Goal: Participate in discussion: Participate in discussion

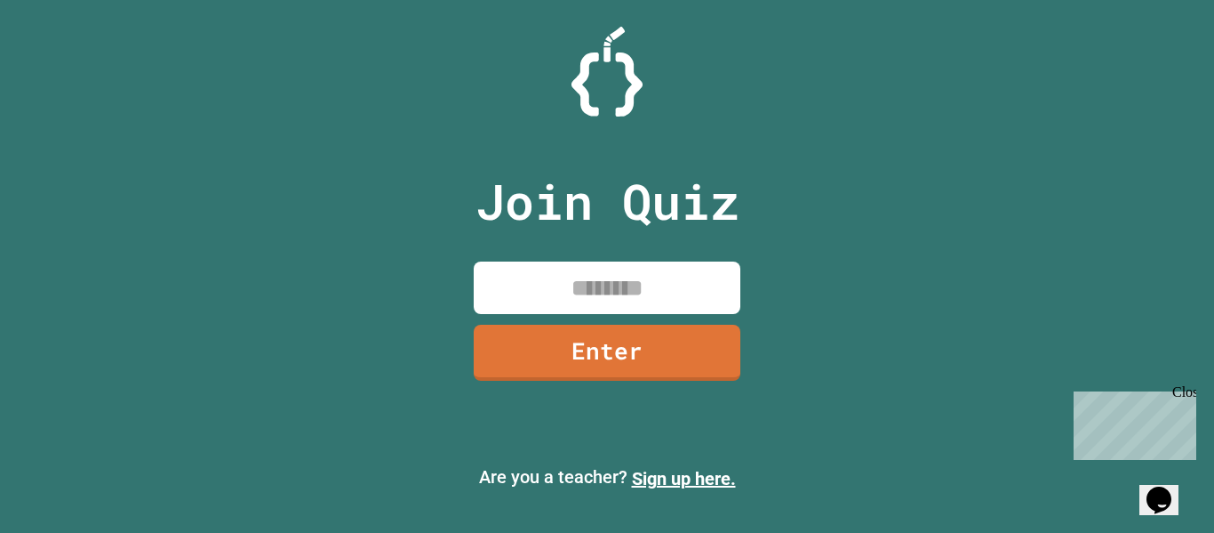
click at [601, 272] on input at bounding box center [607, 287] width 267 height 52
type input "********"
click at [678, 335] on link "Enter" at bounding box center [607, 350] width 259 height 59
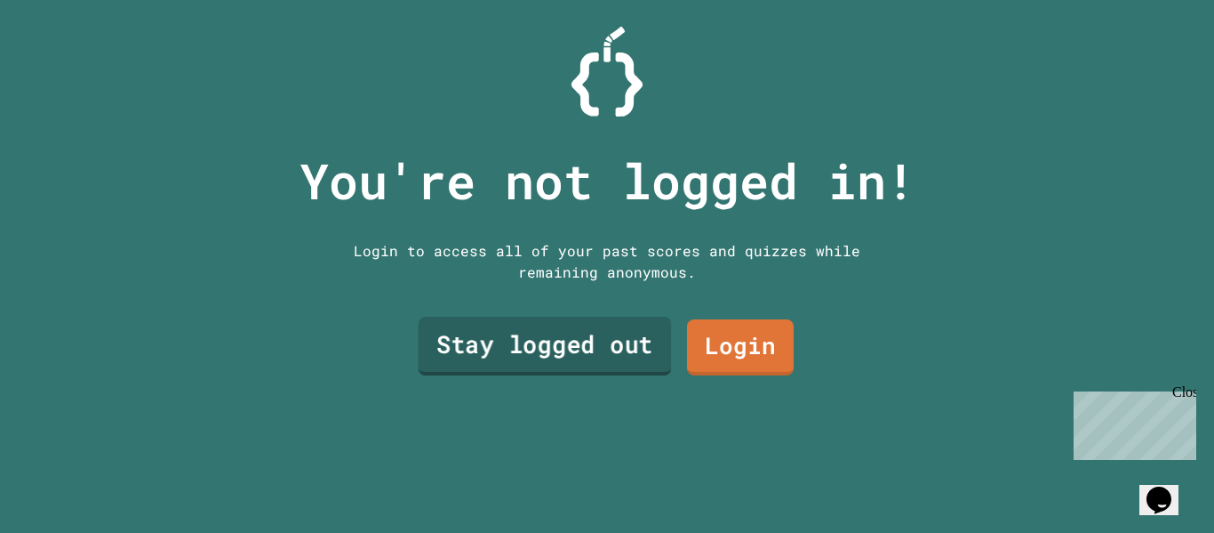
click at [603, 333] on link "Stay logged out" at bounding box center [545, 346] width 253 height 59
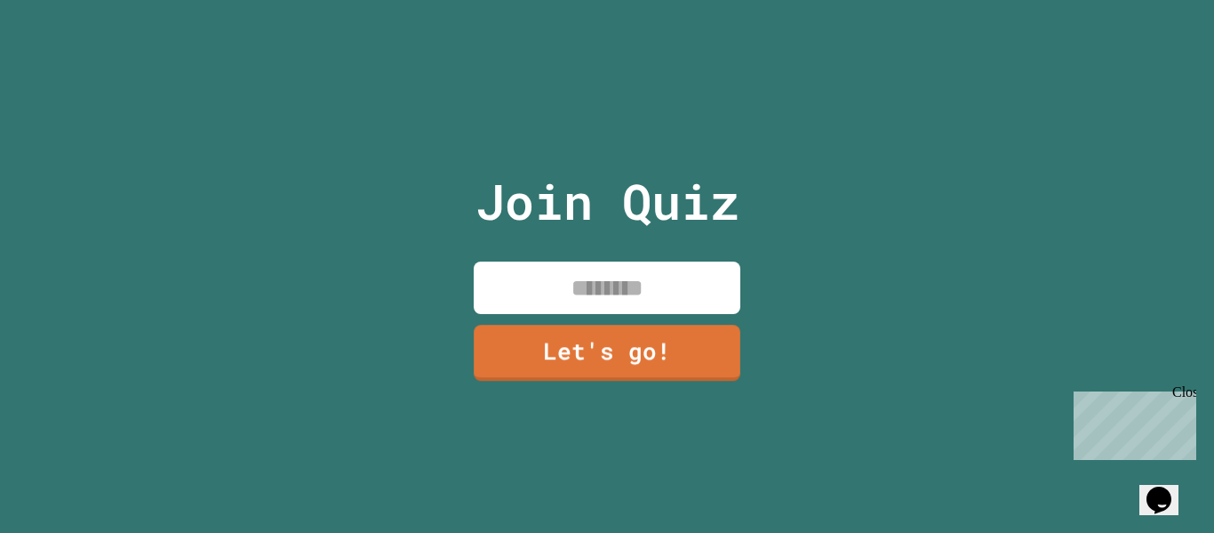
click at [606, 301] on input at bounding box center [607, 287] width 267 height 52
type input "****"
click at [606, 339] on link "Let's go!" at bounding box center [607, 351] width 268 height 59
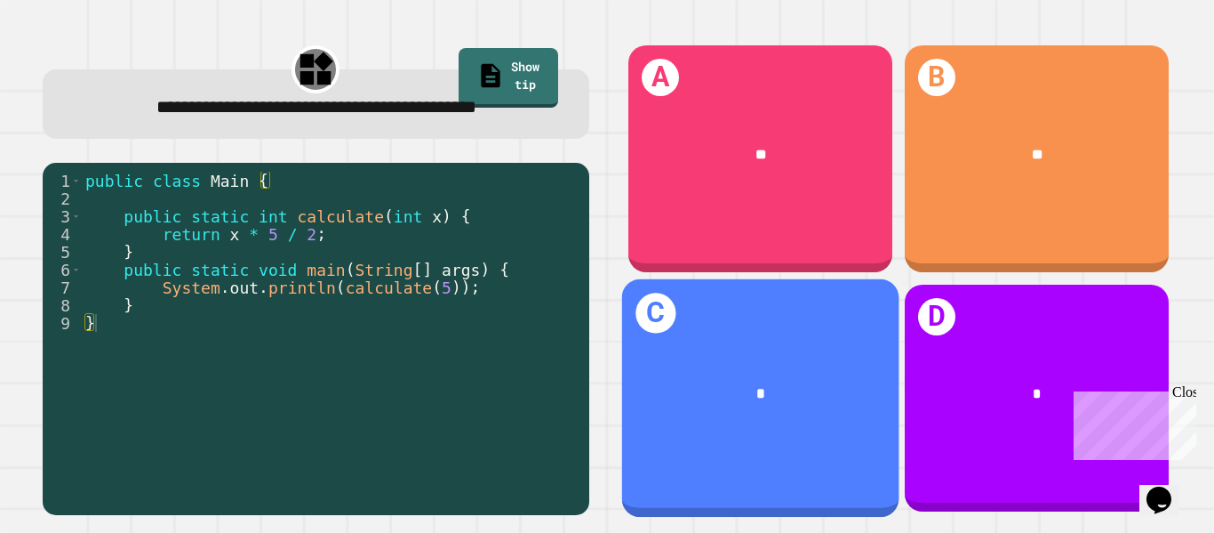
click at [747, 466] on div "C *" at bounding box center [759, 398] width 277 height 238
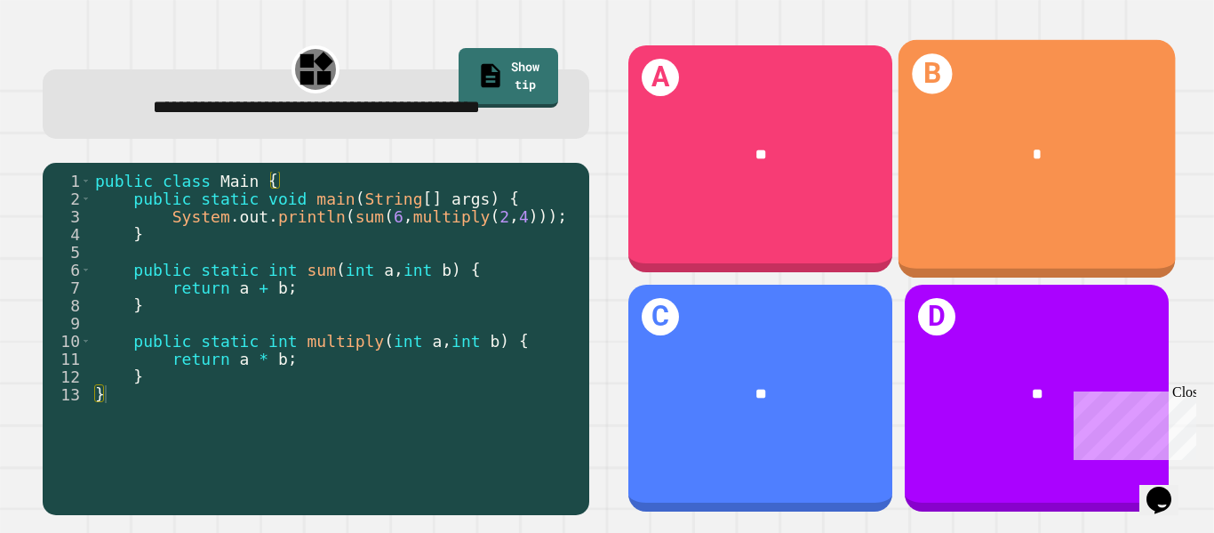
click at [1085, 207] on div "B *" at bounding box center [1036, 159] width 277 height 238
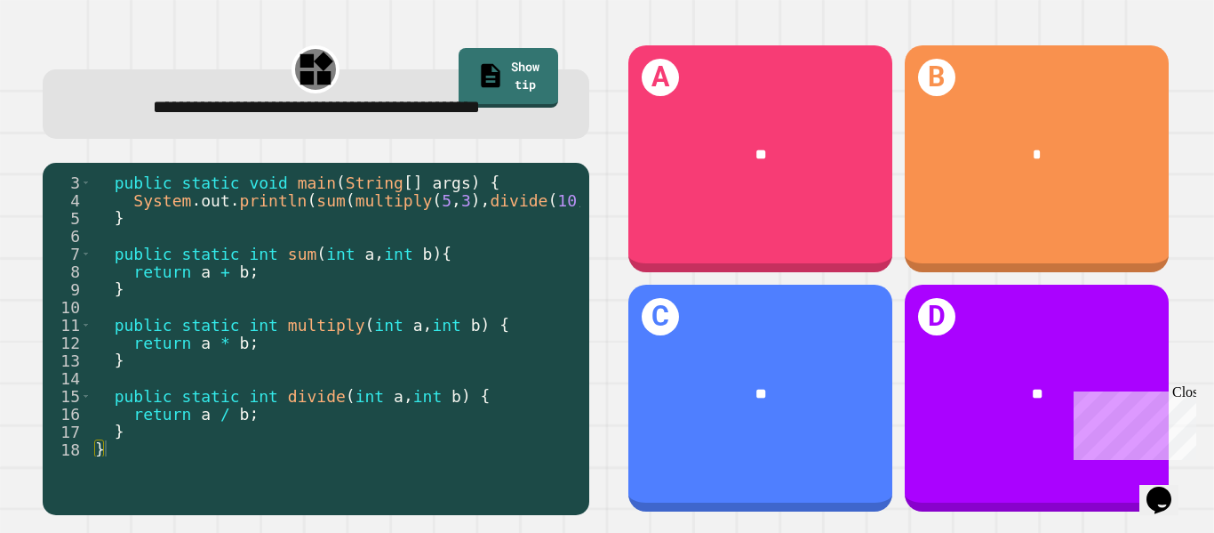
scroll to position [34, 0]
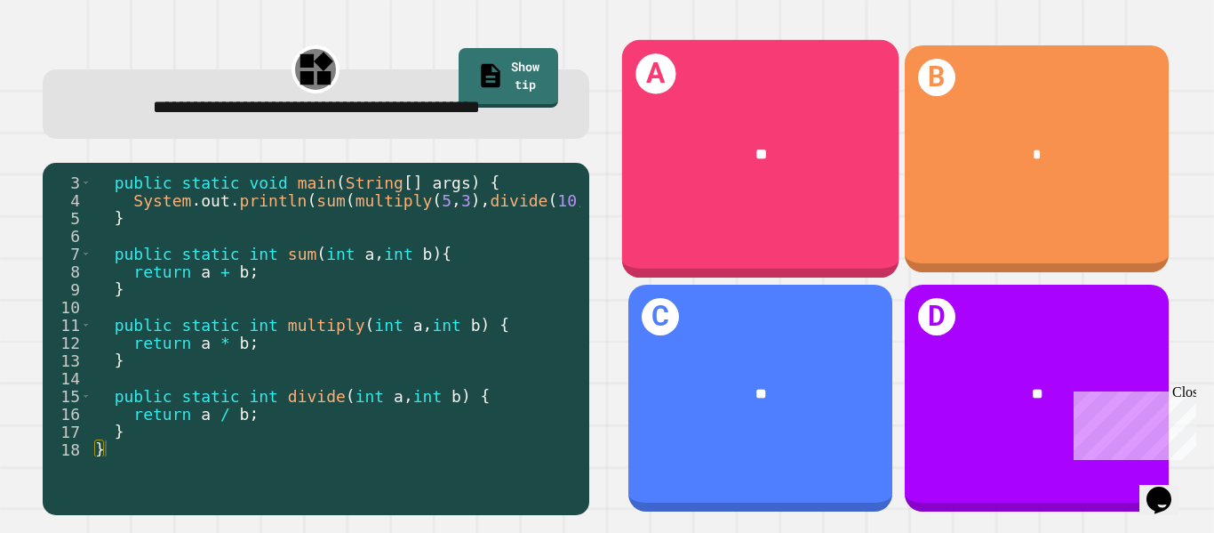
click at [767, 174] on div "**" at bounding box center [759, 154] width 277 height 83
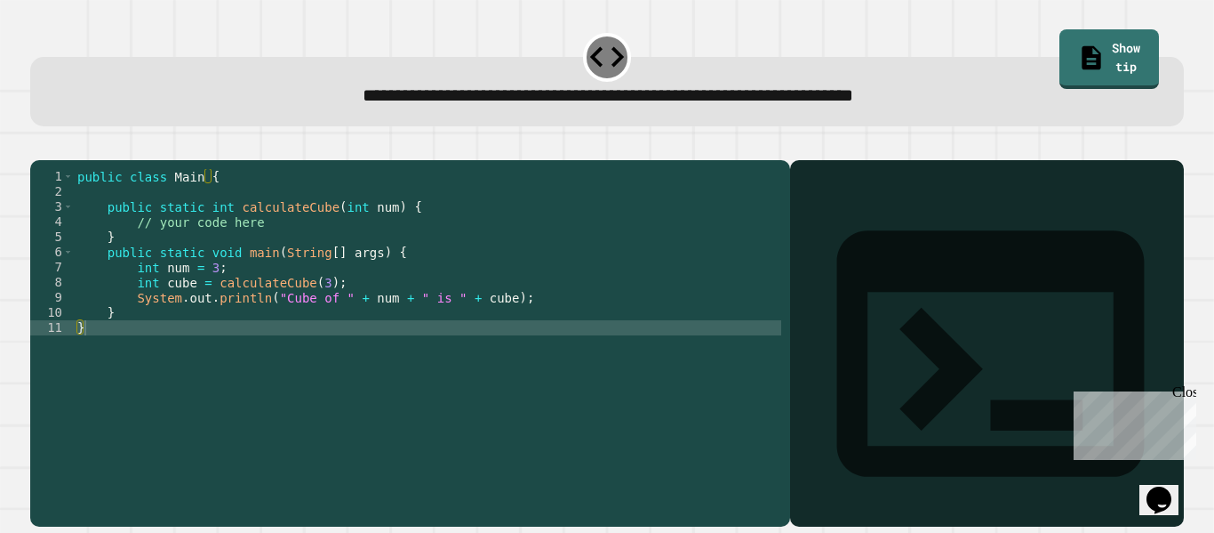
click at [401, 338] on div "public class Main { public static int calculateCube ( int num ) { // your code …" at bounding box center [428, 335] width 708 height 333
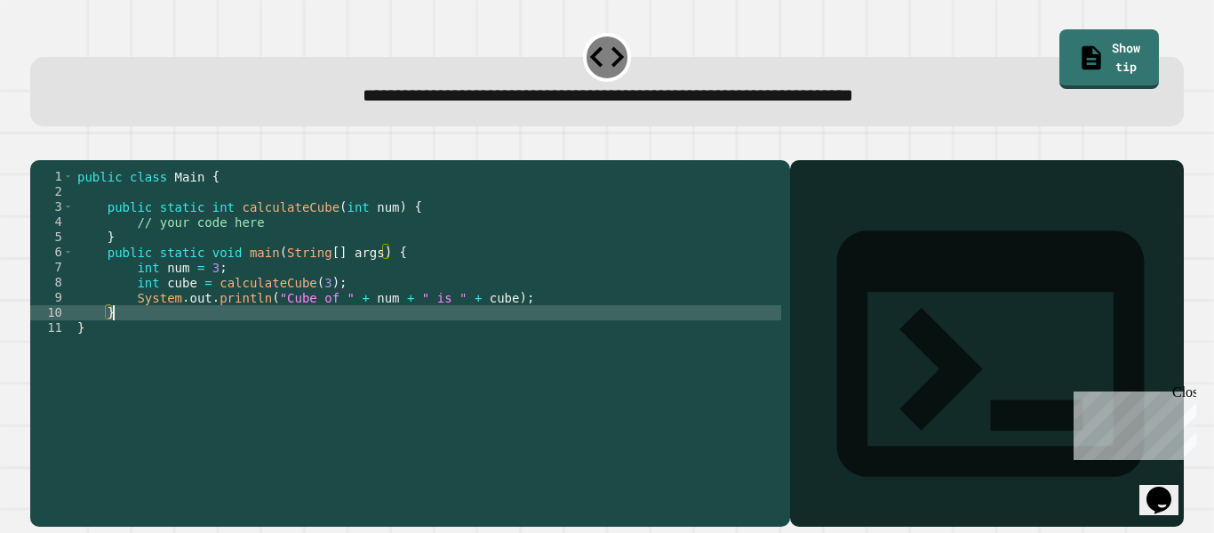
click at [284, 244] on div "public class Main { public static int calculateCube ( int num ) { // your code …" at bounding box center [428, 335] width 708 height 333
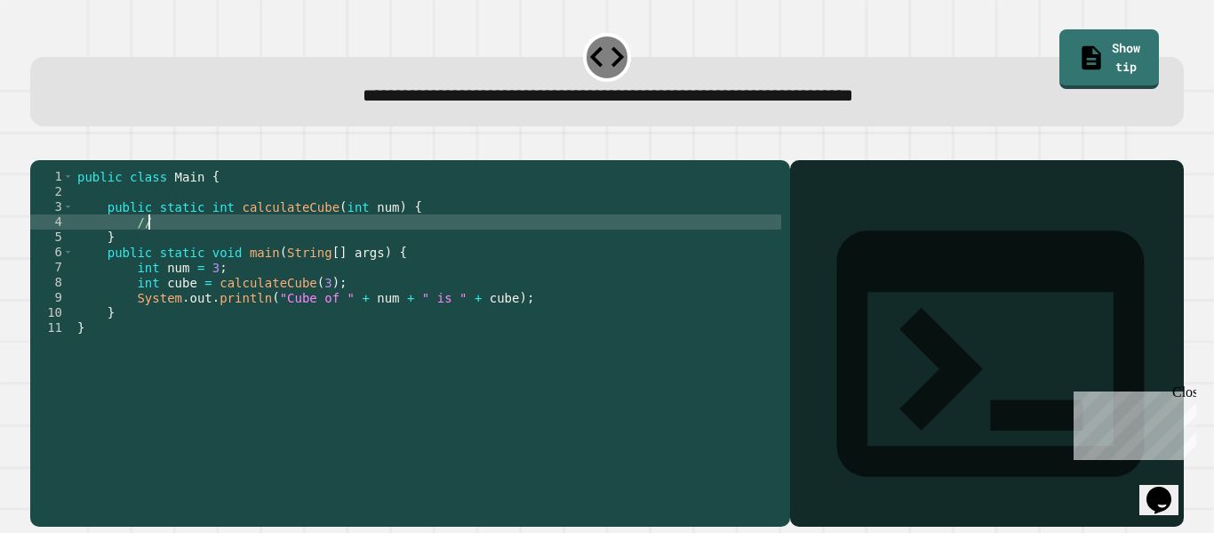
type textarea "*"
click at [1119, 46] on link "Show tip" at bounding box center [1110, 59] width 100 height 60
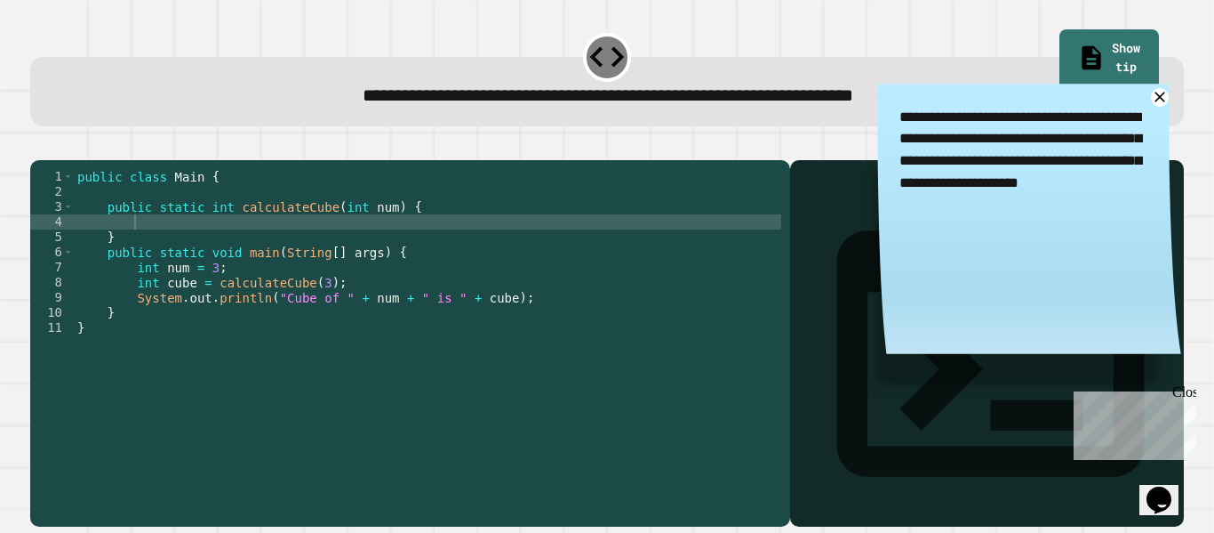
click at [139, 248] on div "public class Main { public static int calculateCube ( int num ) { } public stat…" at bounding box center [428, 335] width 708 height 333
type textarea "*"
click at [181, 246] on div "public class Main { public static int calculateCube ( int num ) { return ( 3 * …" at bounding box center [428, 335] width 708 height 333
click at [177, 246] on div "public class Main { public static int calculateCube ( int num ) { return ( 3 * …" at bounding box center [428, 335] width 708 height 333
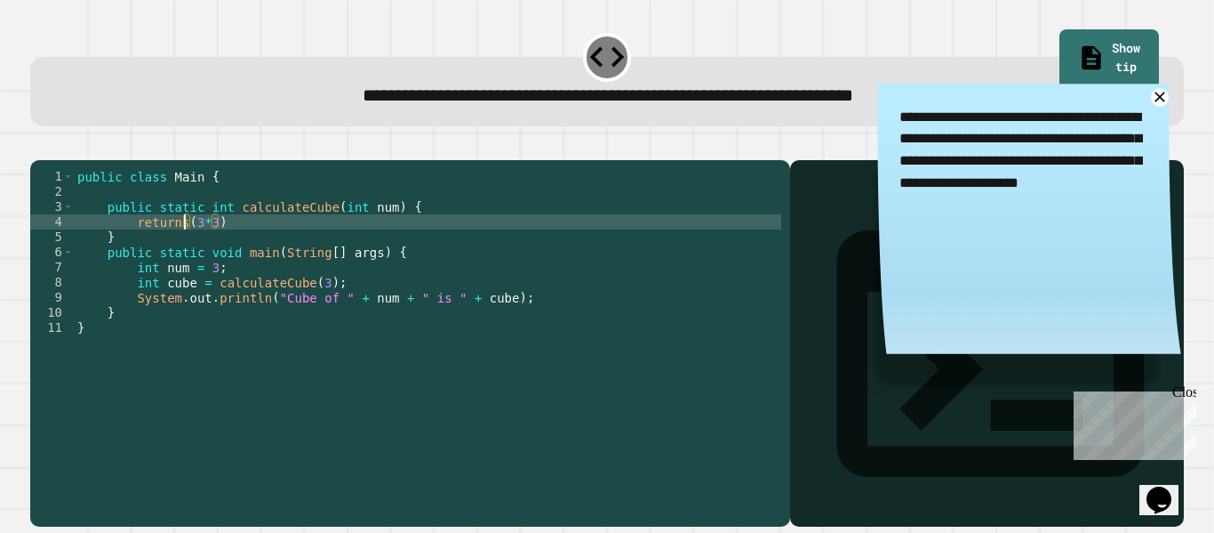
scroll to position [0, 14]
click at [212, 244] on div "public class Main { public static int calculateCube ( int num ) { return ( 3 * …" at bounding box center [428, 335] width 708 height 333
click at [235, 252] on div "public class Main { public static int calculateCube ( int num ) { return ( 3 * …" at bounding box center [428, 335] width 708 height 333
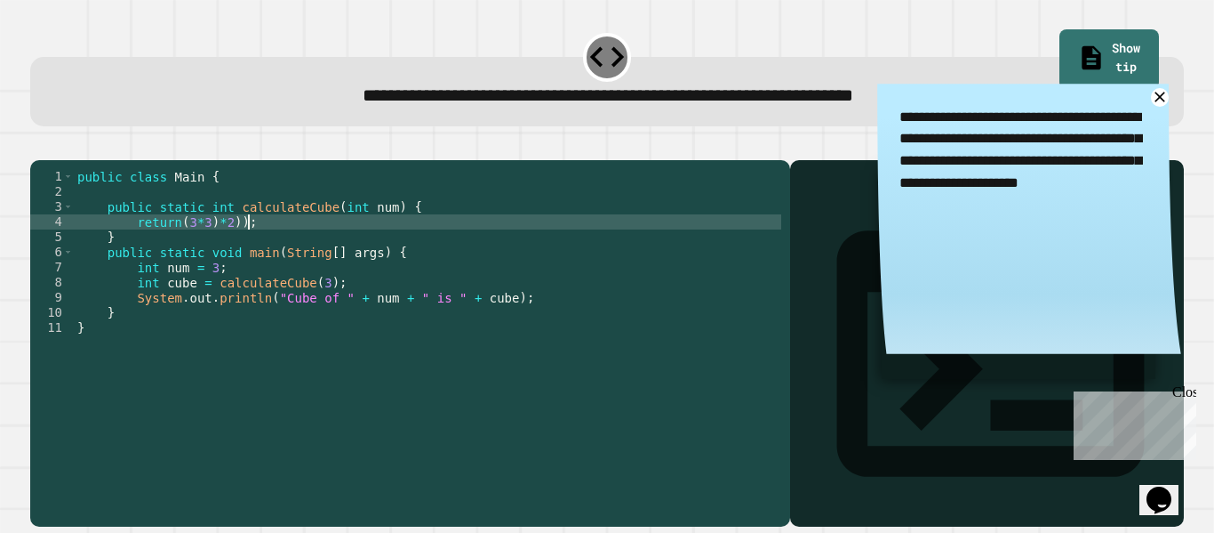
click at [175, 248] on div "public class Main { public static int calculateCube ( int num ) { return ( 3 * …" at bounding box center [428, 335] width 708 height 333
click at [281, 391] on div "public class Main { public static int calculateCube ( int num ) { return (( 3 *…" at bounding box center [428, 335] width 708 height 333
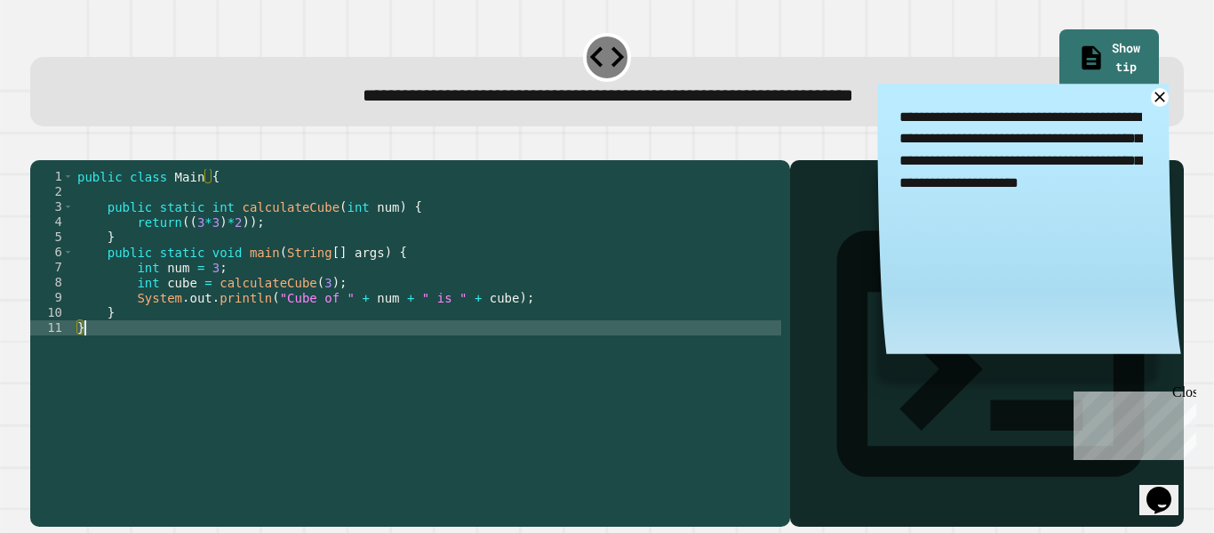
click at [372, 254] on div "public class Main { public static int calculateCube ( int num ) { return (( 3 *…" at bounding box center [428, 335] width 708 height 333
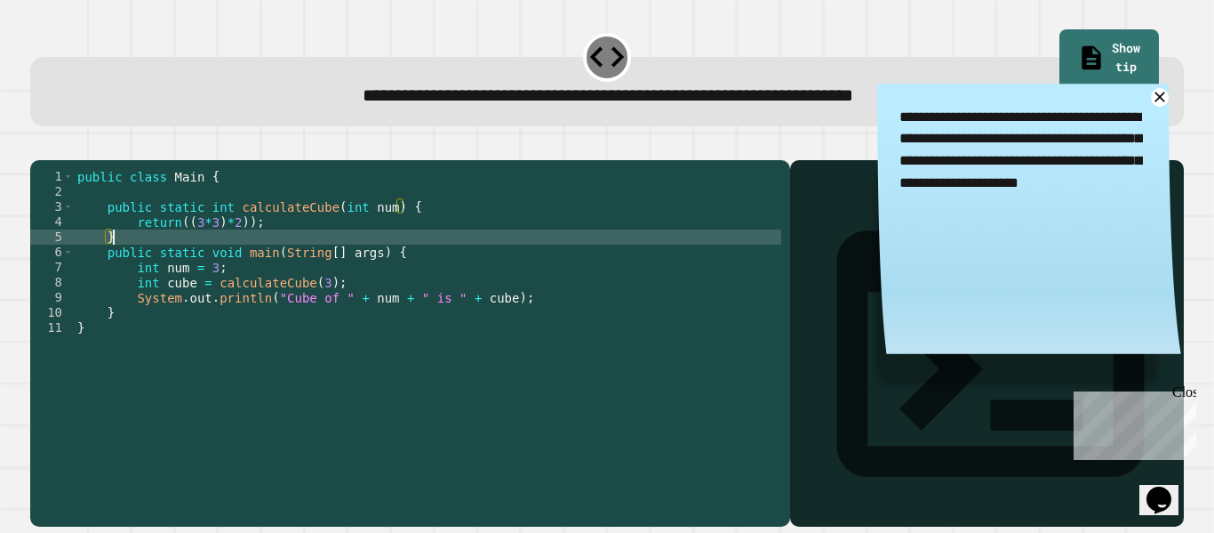
click at [236, 241] on div "public class Main { public static int calculateCube ( int num ) { return (( 3 *…" at bounding box center [428, 335] width 708 height 333
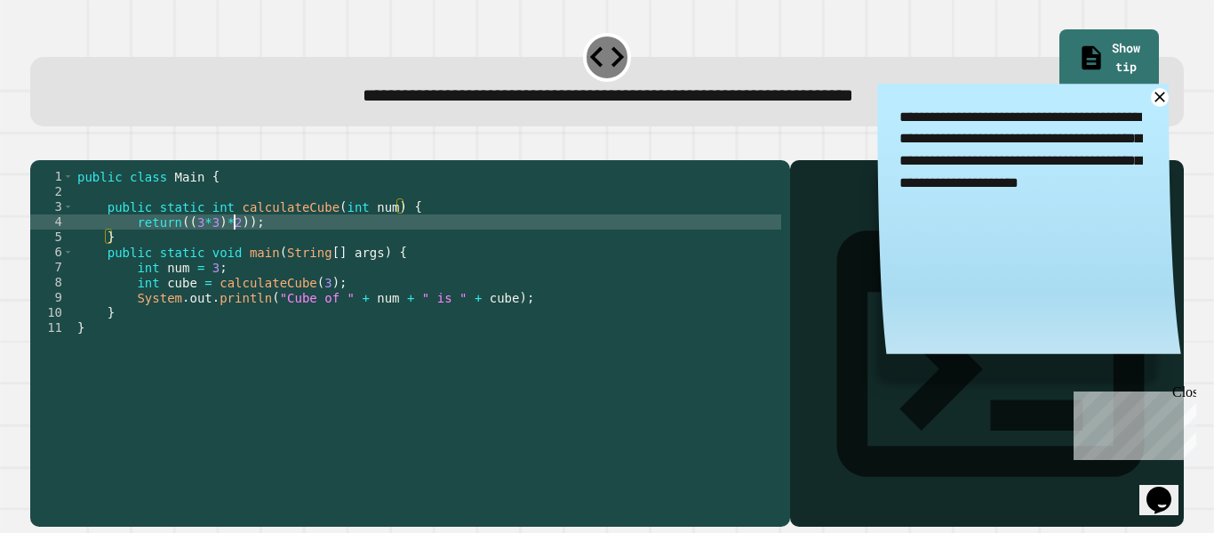
click at [236, 241] on div "public class Main { public static int calculateCube ( int num ) { return (( 3 *…" at bounding box center [428, 335] width 708 height 333
click at [236, 241] on div "public class Main { public static int calculateCube ( int num ) { return (( 3 *…" at bounding box center [428, 320] width 708 height 302
click at [243, 241] on div "public class Main { public static int calculateCube ( int num ) { return (( 3 *…" at bounding box center [428, 335] width 708 height 333
click at [1156, 97] on icon at bounding box center [1160, 96] width 21 height 21
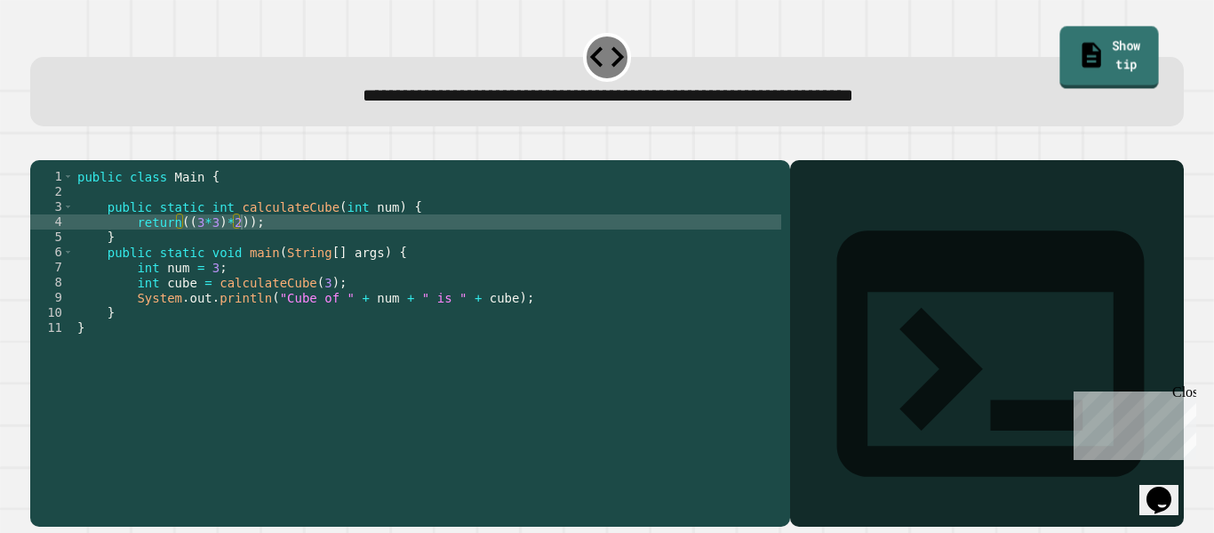
click at [1124, 59] on link "Show tip" at bounding box center [1109, 58] width 99 height 62
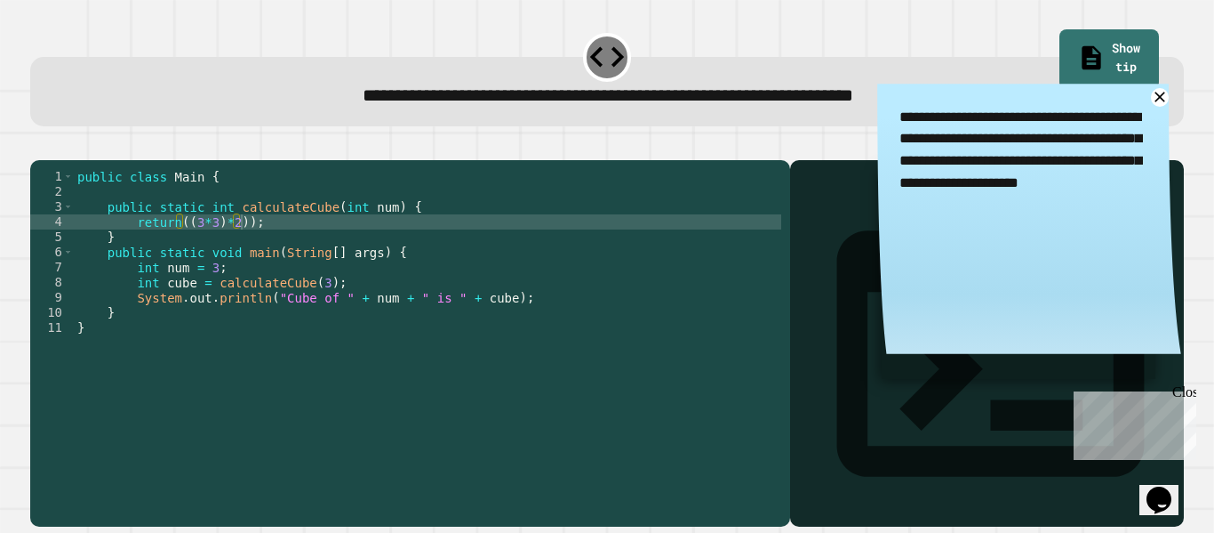
click at [211, 249] on div "public class Main { public static int calculateCube ( int num ) { return (( 3 *…" at bounding box center [428, 335] width 708 height 333
click at [270, 245] on div "public class Main { public static int calculateCube ( int num ) { return (( 3 *…" at bounding box center [428, 335] width 708 height 333
click at [188, 246] on div "public class Main { public static int calculateCube ( int num ) { return (( 3 *…" at bounding box center [428, 335] width 708 height 333
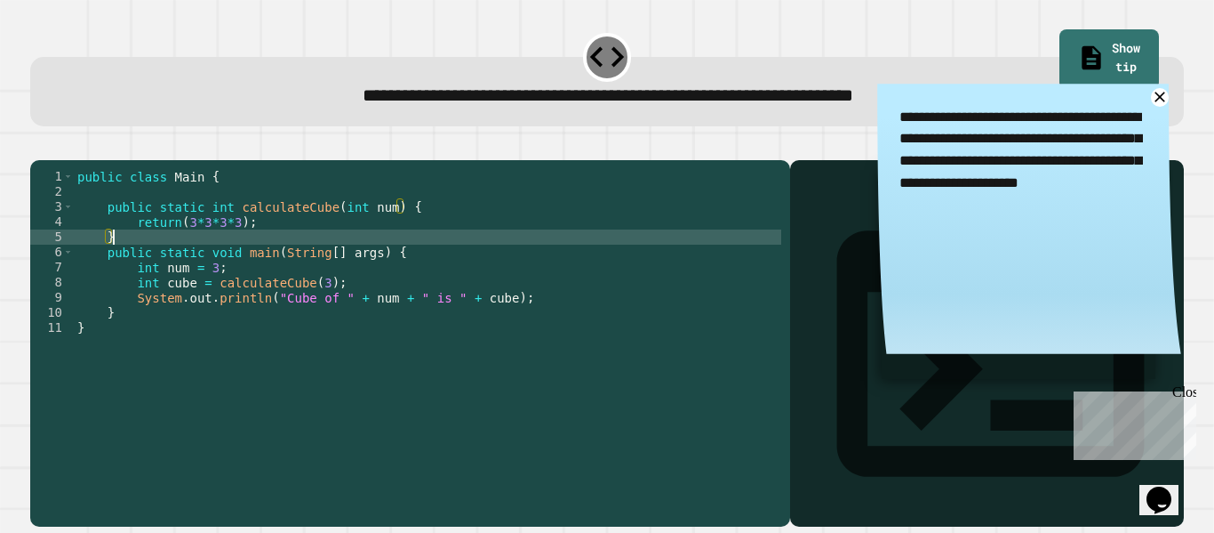
click at [230, 268] on div "public class Main { public static int calculateCube ( int num ) { return ( 3 * …" at bounding box center [428, 335] width 708 height 333
click at [254, 241] on div "public class Main { public static int calculateCube ( int num ) { return ( 3 * …" at bounding box center [428, 335] width 708 height 333
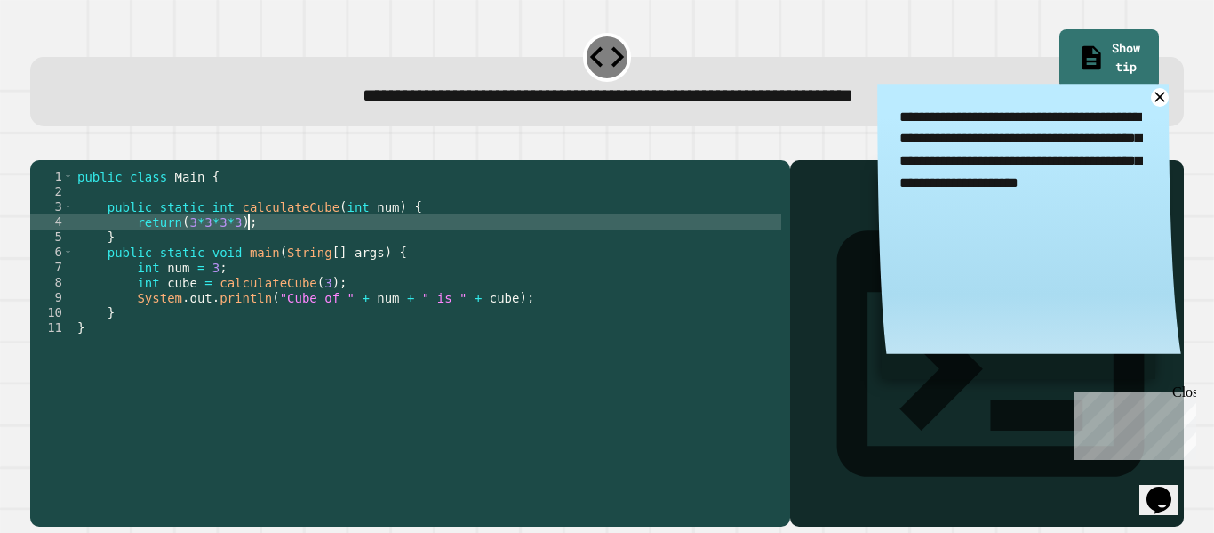
click at [235, 248] on div "public class Main { public static int calculateCube ( int num ) { return ( 3 * …" at bounding box center [428, 335] width 708 height 333
click at [177, 242] on div "public class Main { public static int calculateCube ( int num ) { return ( 3 * …" at bounding box center [428, 335] width 708 height 333
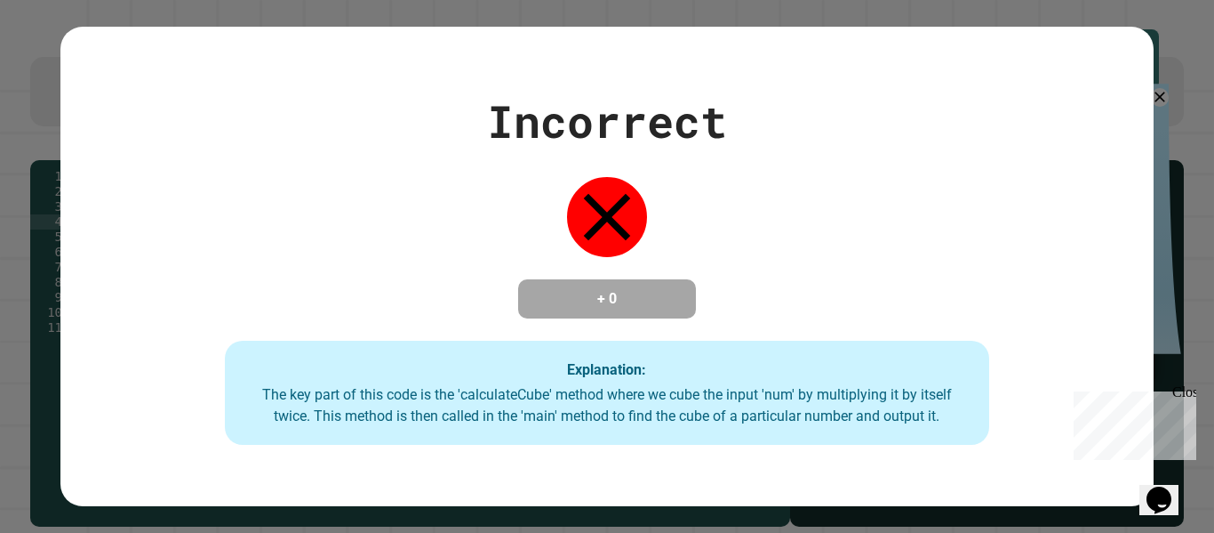
type textarea "**********"
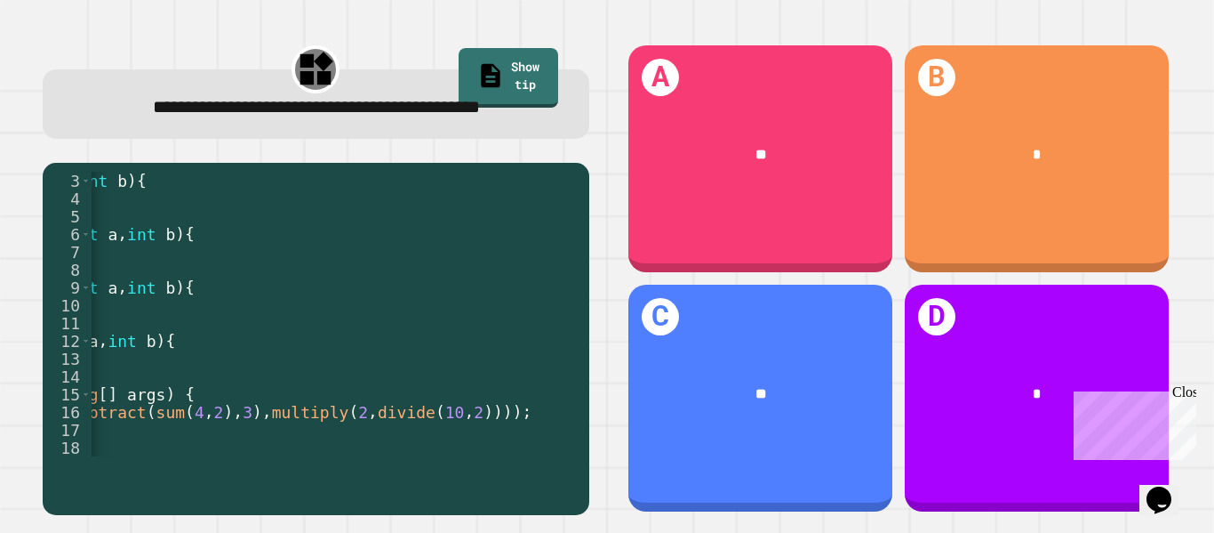
scroll to position [0, 340]
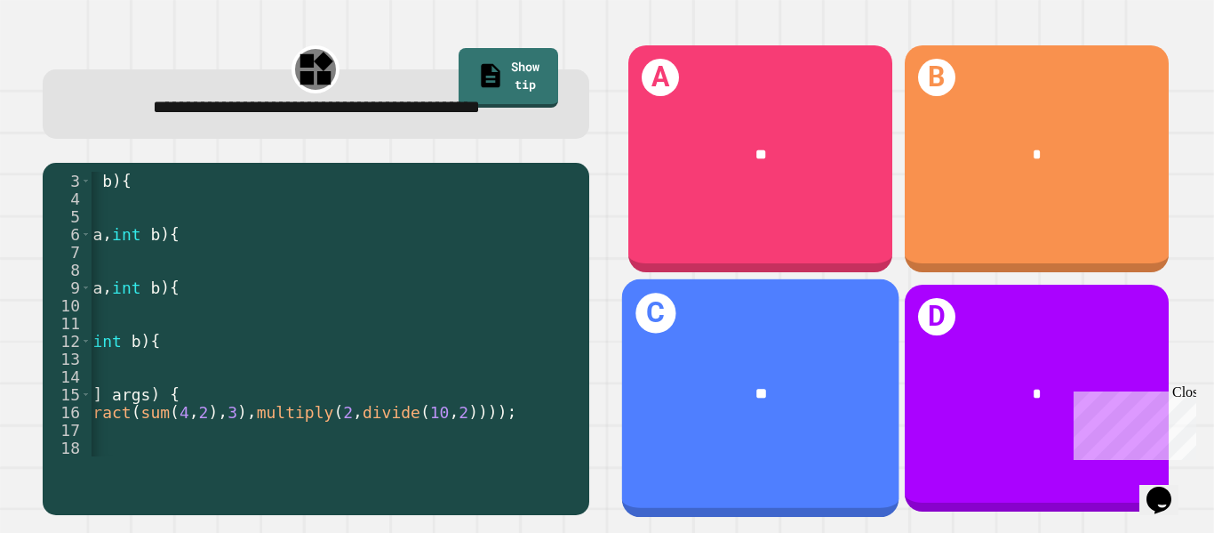
click at [755, 431] on div "**" at bounding box center [759, 393] width 277 height 83
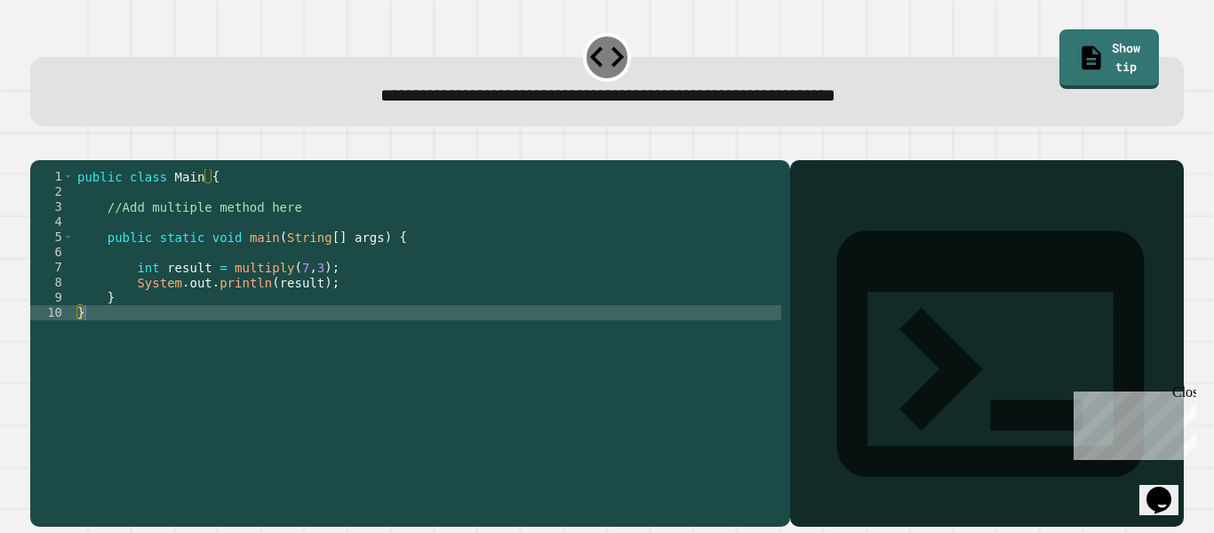
click at [347, 240] on div "public class Main { //Add multiple method here public static void main ( String…" at bounding box center [428, 335] width 708 height 333
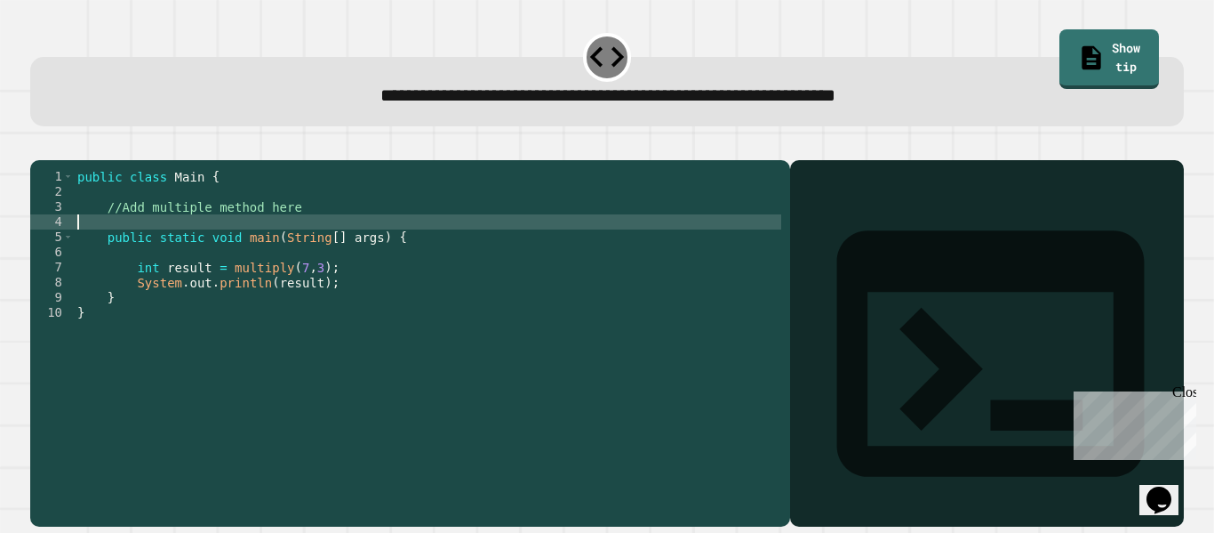
click at [331, 228] on div "public class Main { //Add multiple method here public static void main ( String…" at bounding box center [428, 335] width 708 height 333
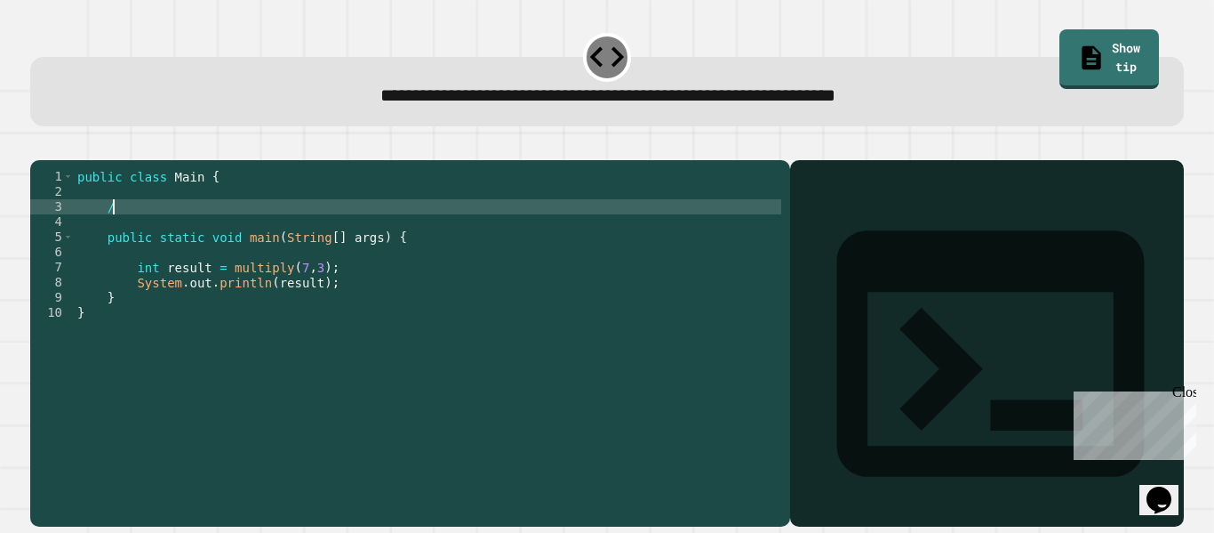
type textarea "*"
click at [278, 226] on div "public class Main { return ( a * b ) public static void main ( String [ ] args …" at bounding box center [428, 335] width 708 height 333
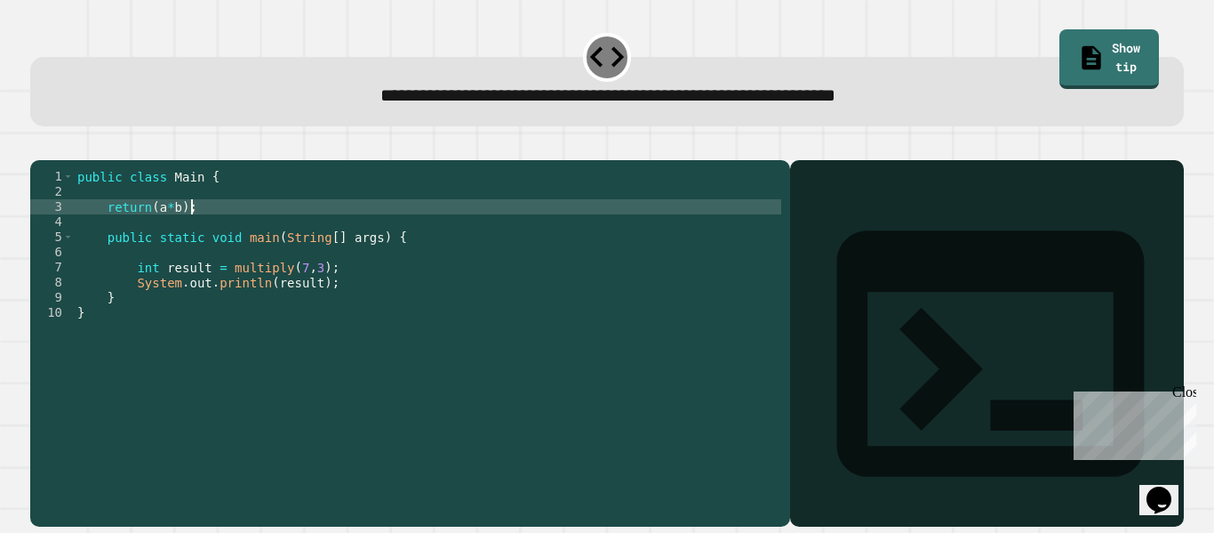
scroll to position [0, 13]
click at [278, 226] on div "public class Main { return ( a * b ) ; public static void main ( String [ ] arg…" at bounding box center [428, 335] width 708 height 333
click at [236, 249] on div "public class Main { return ( a * b ) ; public static void main ( String [ ] arg…" at bounding box center [428, 335] width 708 height 333
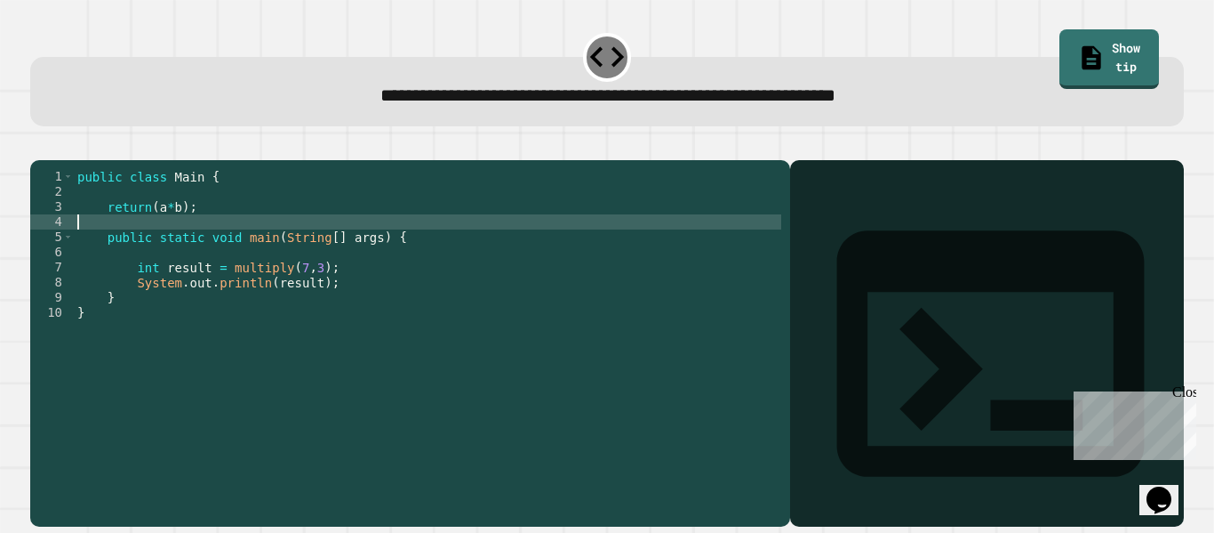
click at [147, 236] on div "public class Main { return ( a * b ) ; public static void main ( String [ ] arg…" at bounding box center [428, 335] width 708 height 333
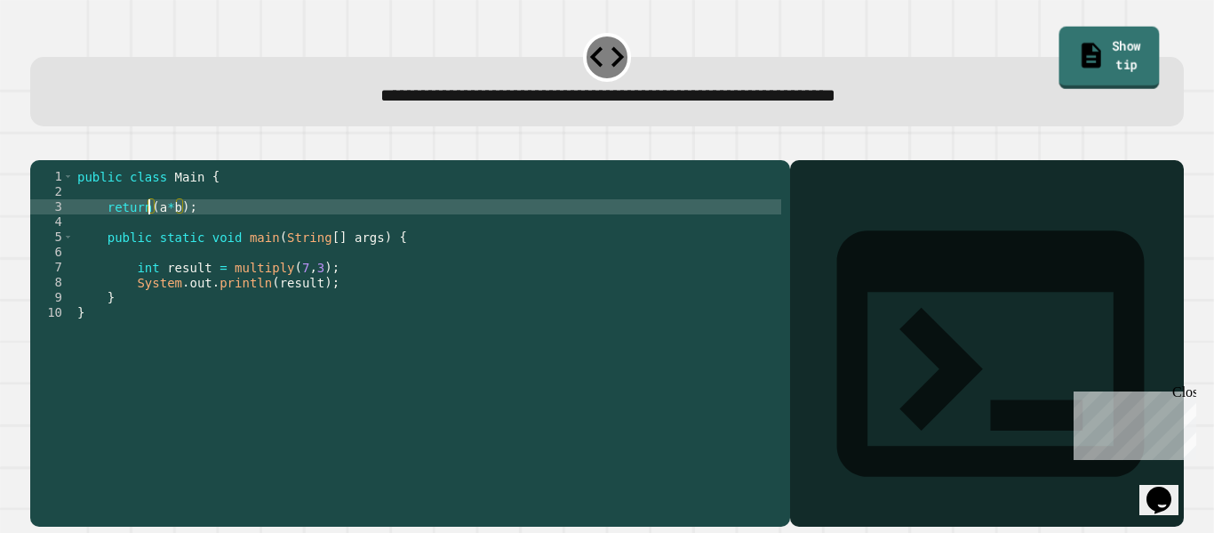
click at [1059, 37] on link "Show tip" at bounding box center [1109, 58] width 100 height 62
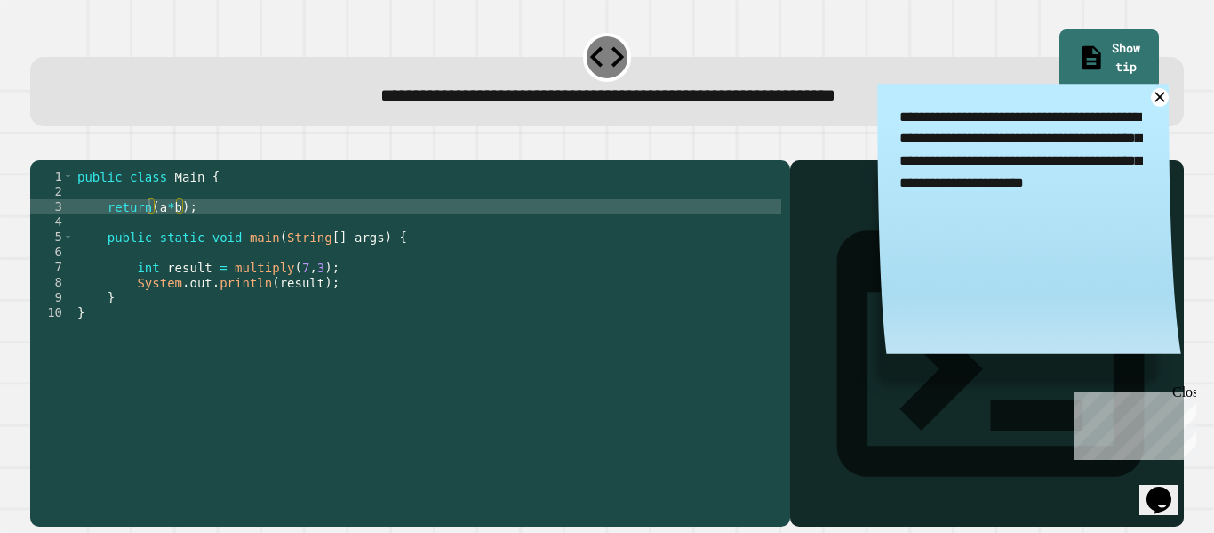
click at [204, 234] on div "public class Main { return ( a * b ) ; public static void main ( String [ ] arg…" at bounding box center [428, 335] width 708 height 333
type textarea "**********"
click at [532, 290] on div "public class Main { return ( a * b ) ; public static void main ( String [ ] arg…" at bounding box center [428, 335] width 708 height 333
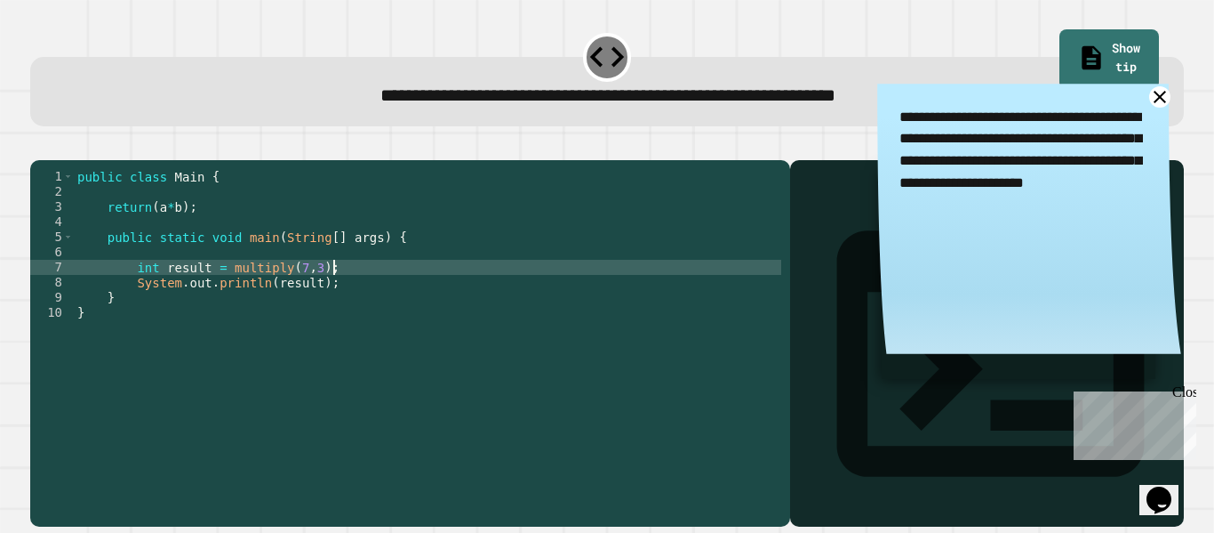
click at [1158, 95] on icon at bounding box center [1160, 97] width 22 height 22
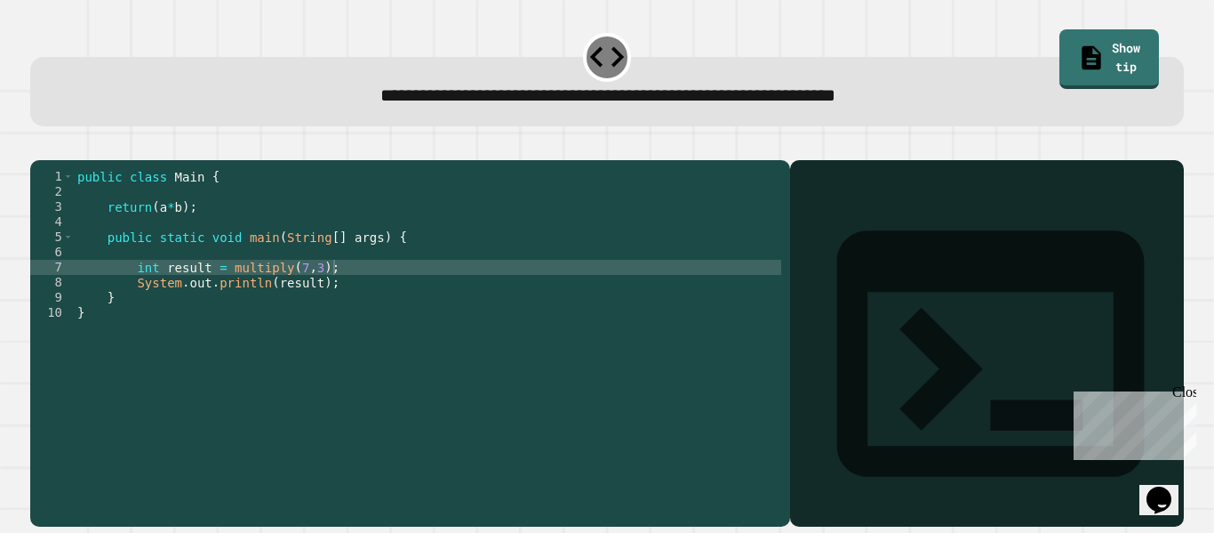
click at [1174, 485] on icon "Opens Chat This icon Opens the chat window." at bounding box center [1159, 499] width 28 height 28
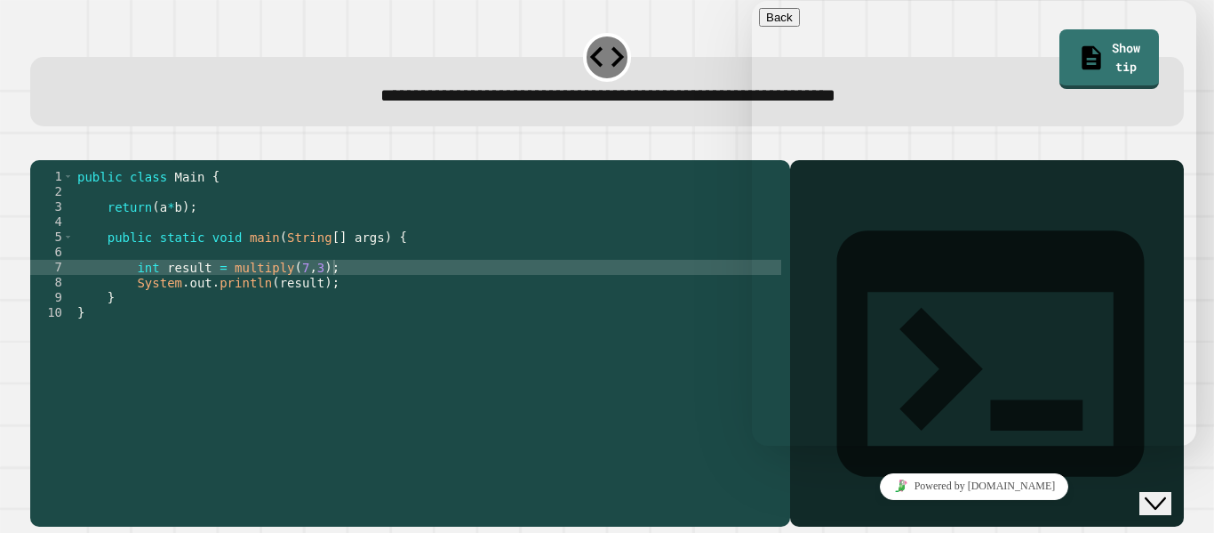
click at [766, 509] on div "Rate this chat Upload File Insert emoji" at bounding box center [974, 536] width 430 height 54
click at [797, 509] on textarea at bounding box center [828, 516] width 138 height 14
type textarea "**"
click at [1166, 493] on div "Close Chat This icon closes the chat window." at bounding box center [1155, 503] width 21 height 21
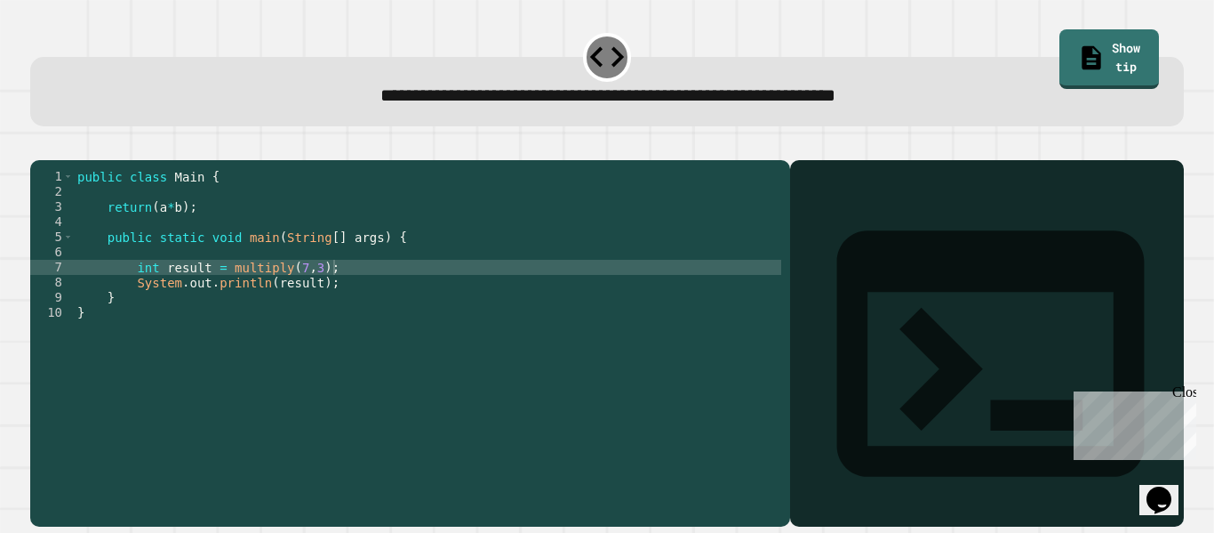
click at [237, 223] on div "public class Main { return ( a * b ) ; public static void main ( String [ ] arg…" at bounding box center [428, 335] width 708 height 333
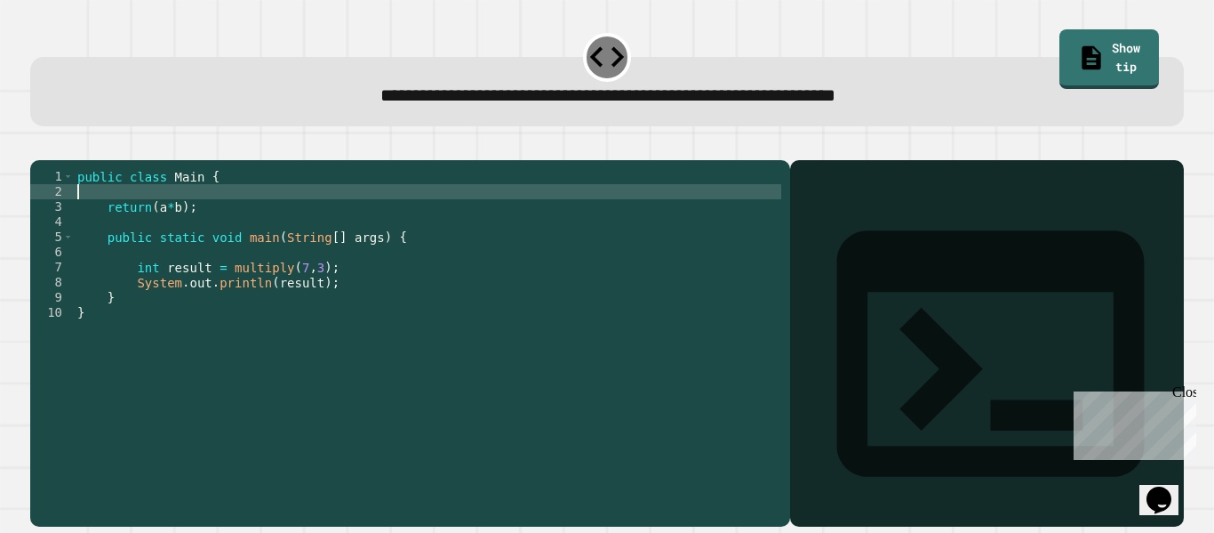
scroll to position [0, 0]
click at [237, 223] on div "public class Main { return ( a * b ) ; public static void main ( String [ ] arg…" at bounding box center [428, 335] width 708 height 333
click at [230, 228] on div "public class Main { return ( a * b ) ; public static void main ( String [ ] arg…" at bounding box center [428, 335] width 708 height 333
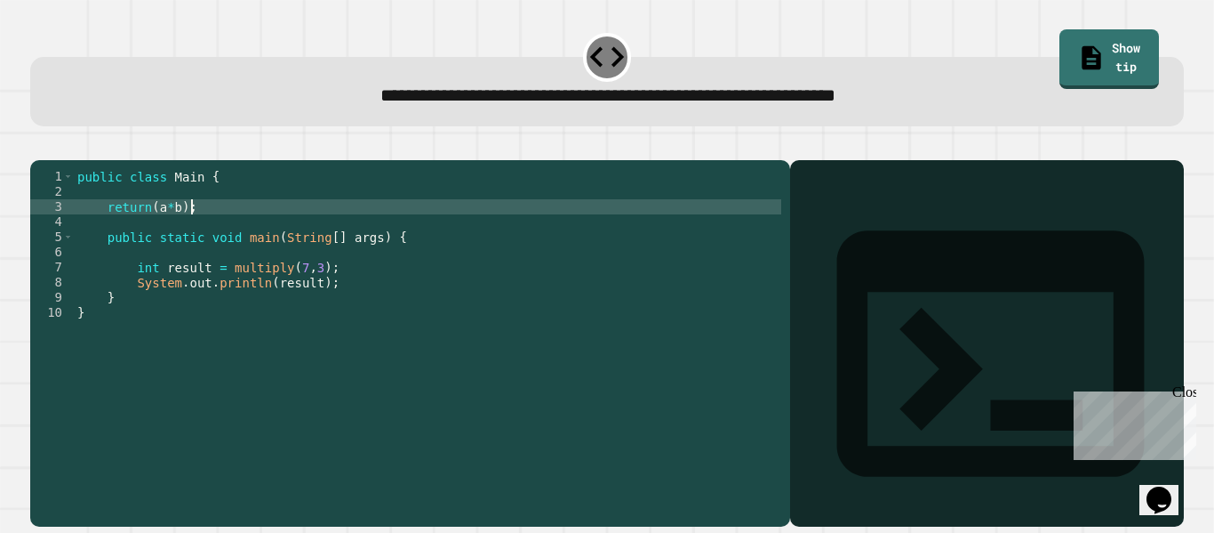
click at [230, 228] on div "public class Main { return ( a * b ) ; public static void main ( String [ ] arg…" at bounding box center [428, 335] width 708 height 333
click at [230, 228] on div "public class Main { return ( a * b ) ; public static void main ( String [ ] arg…" at bounding box center [428, 320] width 708 height 302
type textarea "*"
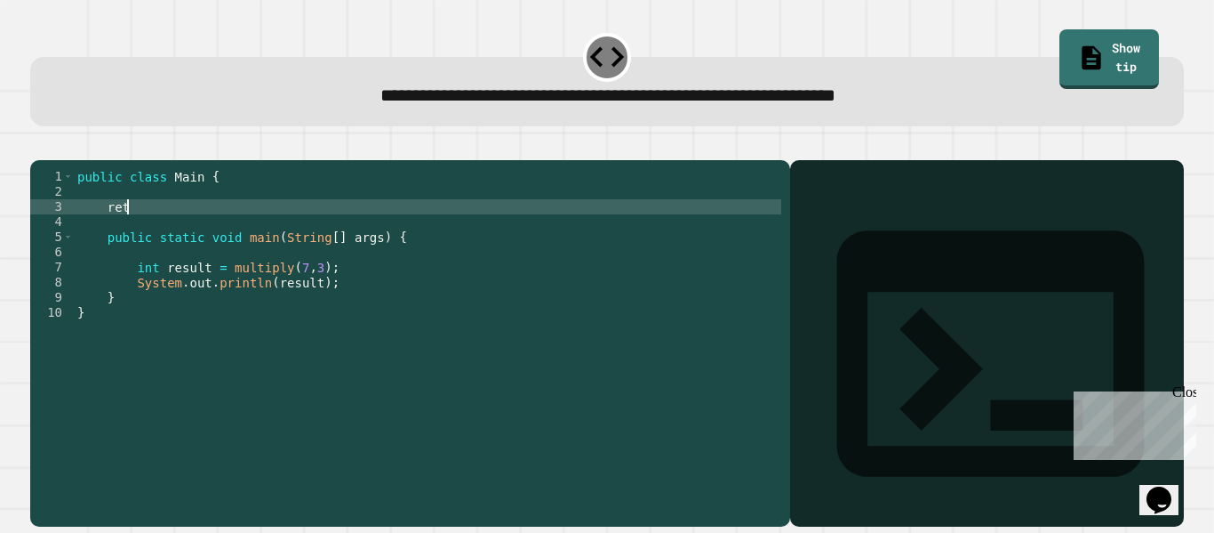
type textarea "****"
type textarea "*"
click at [236, 229] on div "public class Main { return ( 7 * 3 ) public static void main ( String [ ] args …" at bounding box center [428, 335] width 708 height 333
click at [151, 227] on div "public class Main { return ( 7 * 3 ) public static void main ( String [ ] args …" at bounding box center [428, 335] width 708 height 333
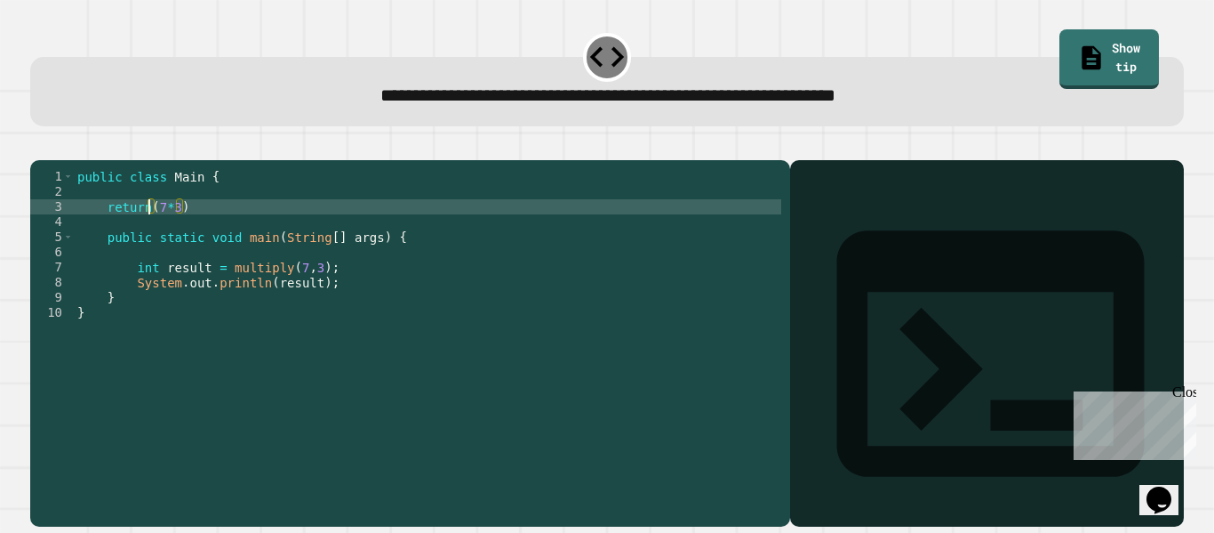
scroll to position [0, 11]
click at [92, 162] on icon "button" at bounding box center [85, 156] width 14 height 14
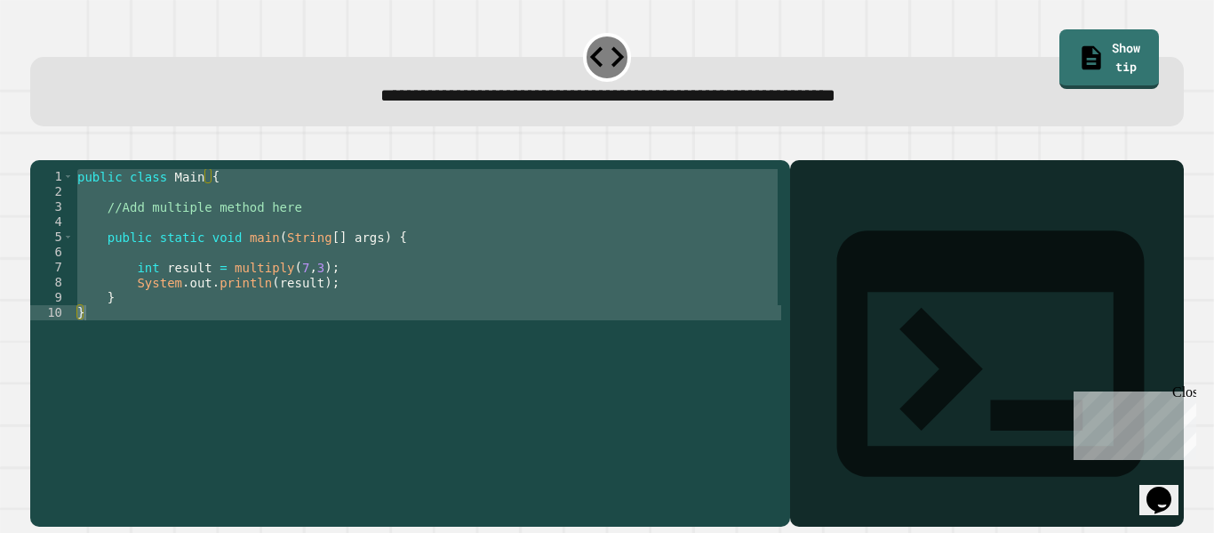
click at [39, 146] on icon "button" at bounding box center [39, 146] width 0 height 0
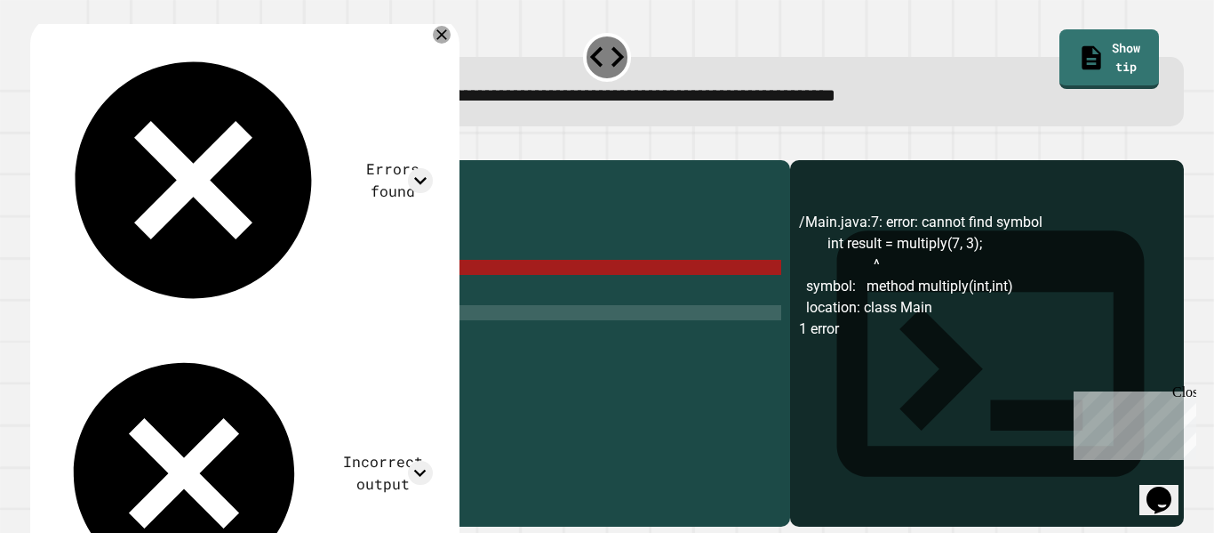
click at [211, 293] on div "public class Main { //Add multiple method here public static void main ( String…" at bounding box center [428, 320] width 708 height 302
click at [211, 293] on div "public class Main { //Add multiple method here public static void main ( String…" at bounding box center [428, 335] width 708 height 333
click at [211, 293] on div "public class Main { //Add multiple method here public static void main ( String…" at bounding box center [428, 320] width 708 height 302
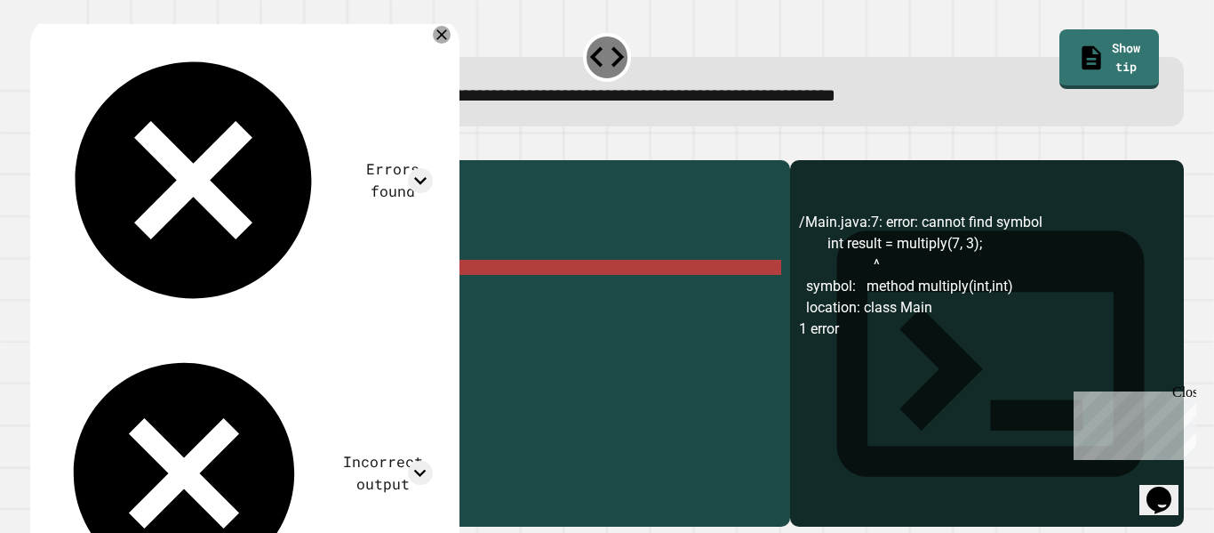
click at [199, 294] on div "public class Main { //Add multiple method here public static void main ( String…" at bounding box center [428, 335] width 708 height 333
click at [304, 290] on div "public class Main { //Add multiple method here public static void main ( String…" at bounding box center [428, 335] width 708 height 333
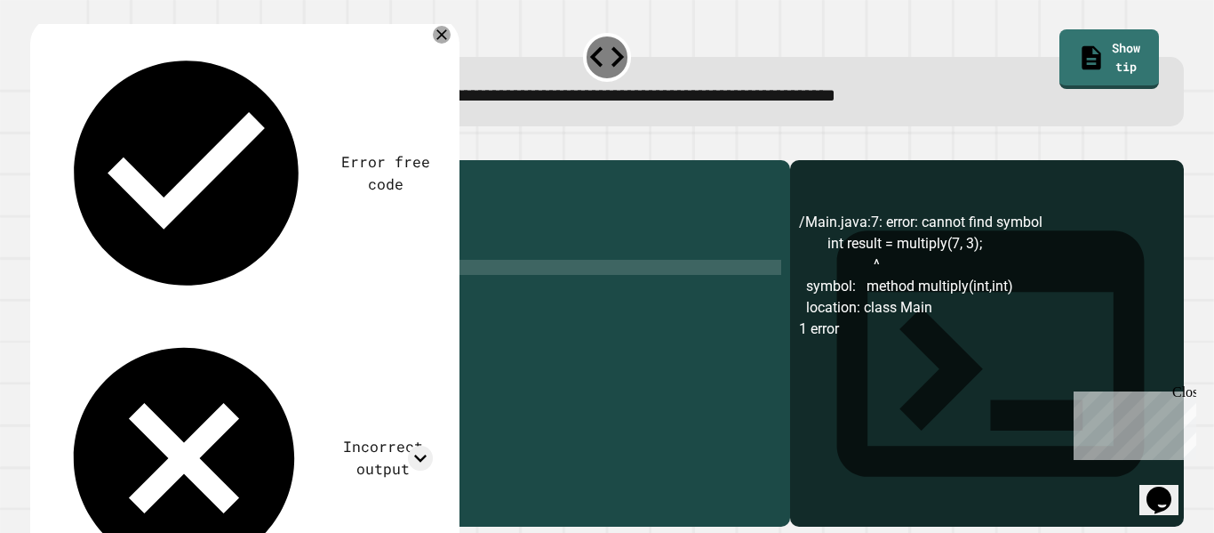
scroll to position [0, 30]
click at [39, 146] on icon "button" at bounding box center [39, 146] width 0 height 0
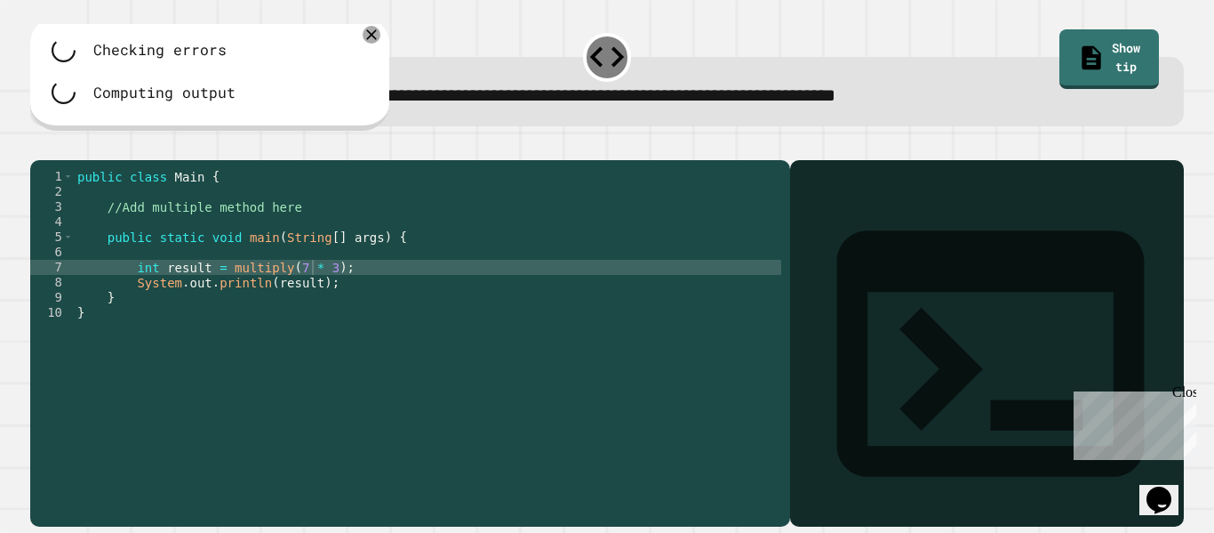
click at [297, 236] on div "public class Main { //Add multiple method here public static void main ( String…" at bounding box center [428, 335] width 708 height 333
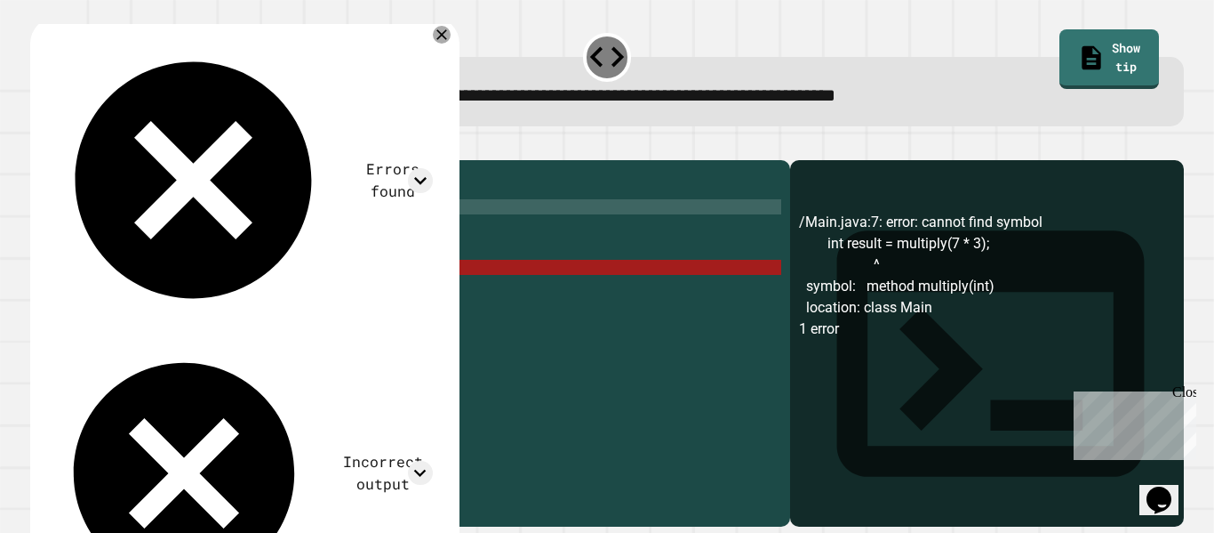
click at [296, 265] on div "public class Main { //Add multiple method here public static void main ( String…" at bounding box center [428, 335] width 708 height 333
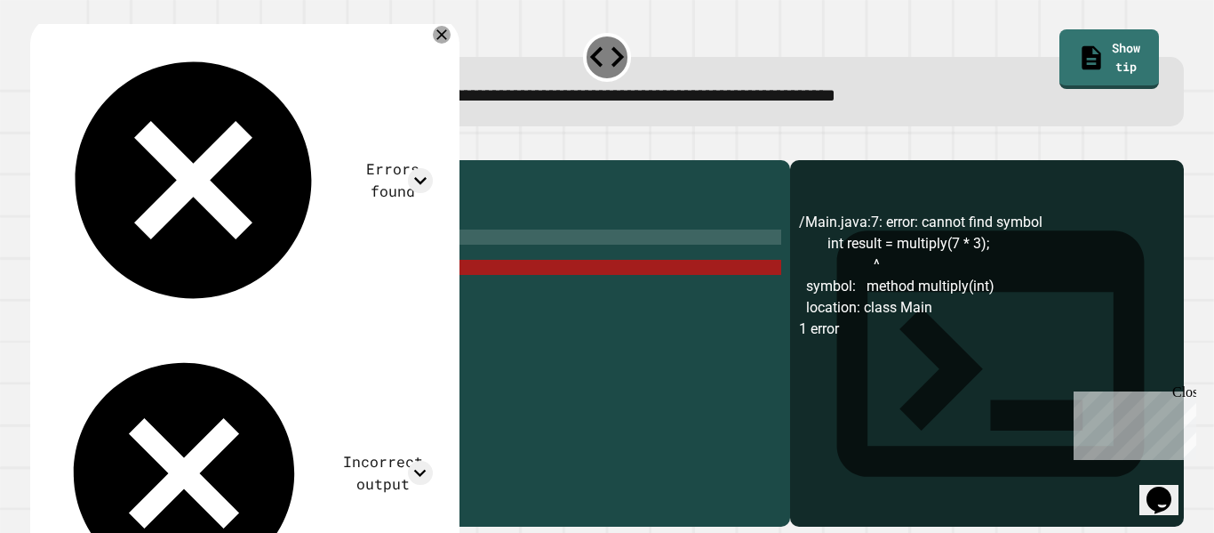
click at [296, 265] on div "public class Main { //Add multiple method here public static void main ( String…" at bounding box center [428, 335] width 708 height 333
click at [303, 289] on div "public class Main { //Add multiple method here public static void main ( String…" at bounding box center [428, 335] width 708 height 333
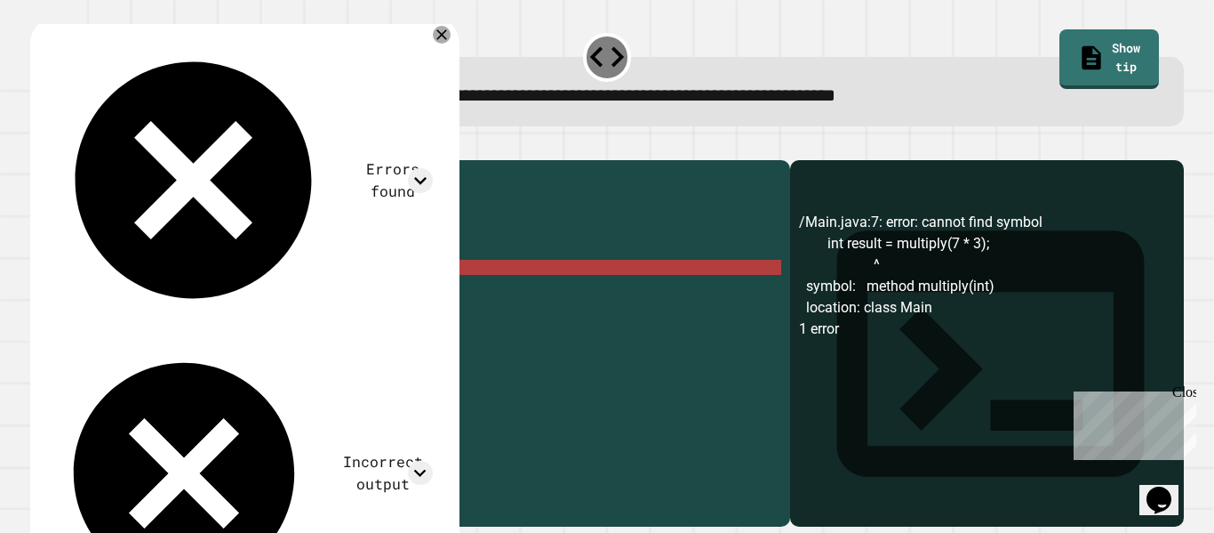
click at [292, 238] on div "public class Main { //Add multiple method here public static void main ( String…" at bounding box center [428, 335] width 708 height 333
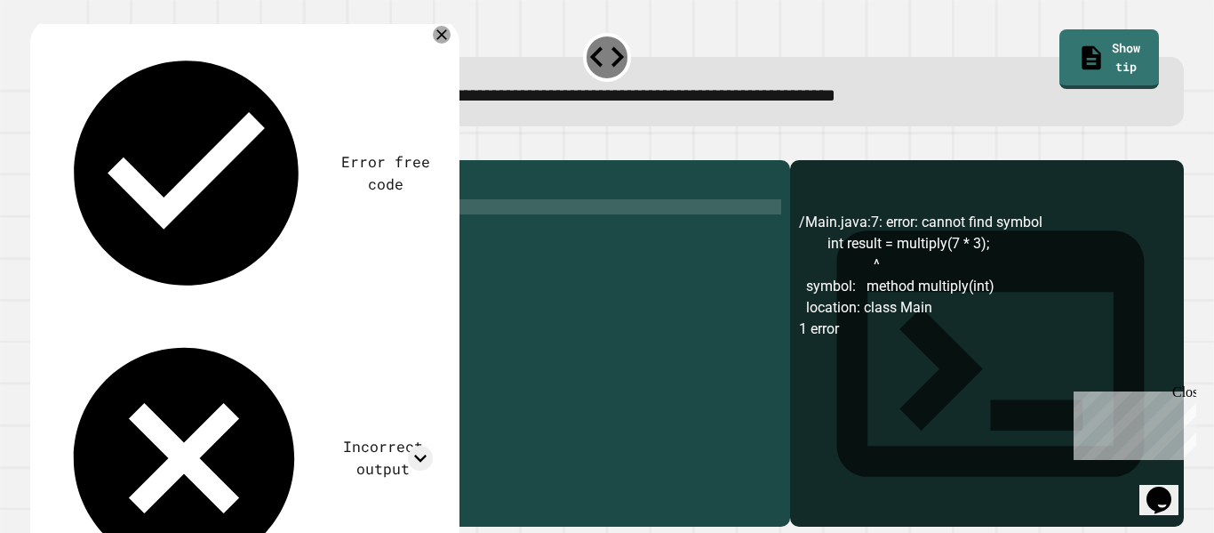
type textarea "*"
click at [352, 306] on div "public class Main { return ( 7 * 3 ) public static void main ( String [ ] args …" at bounding box center [428, 335] width 708 height 333
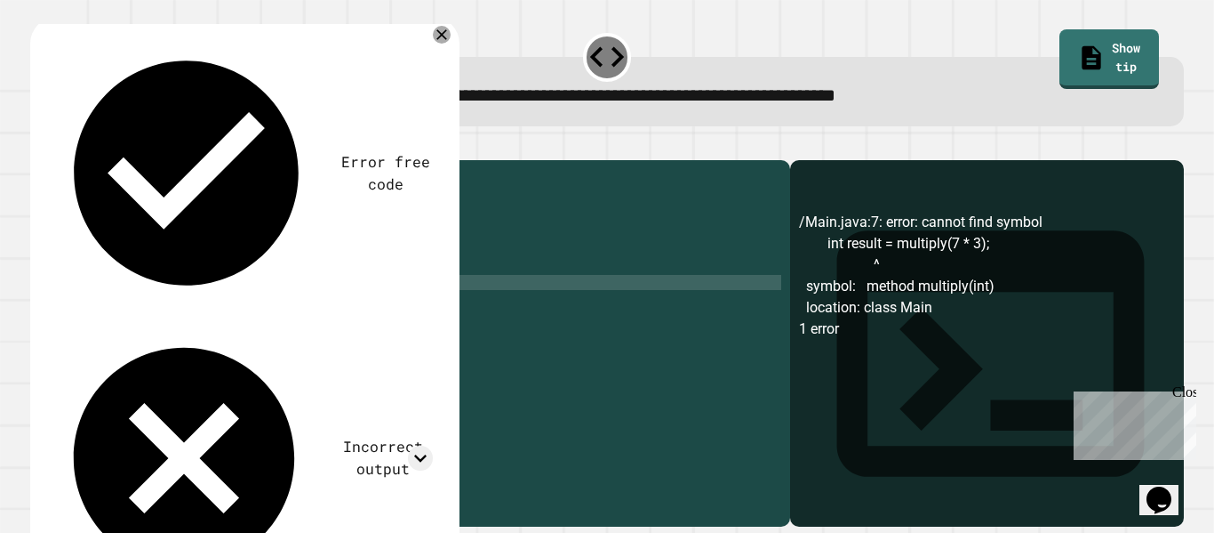
click at [267, 241] on div "public class Main { return ( 7 * 3 ) public static void main ( String [ ] args …" at bounding box center [428, 335] width 708 height 333
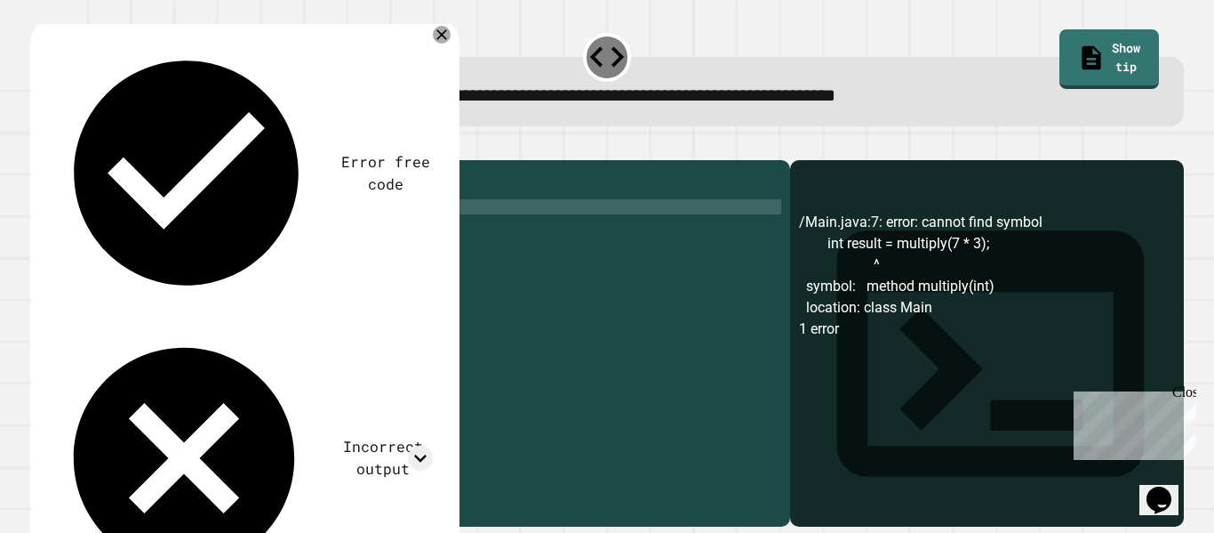
click at [255, 233] on div "public class Main { return ( 7 * 3 ) public static void main ( String [ ] args …" at bounding box center [428, 335] width 708 height 333
click at [39, 146] on icon "button" at bounding box center [39, 146] width 0 height 0
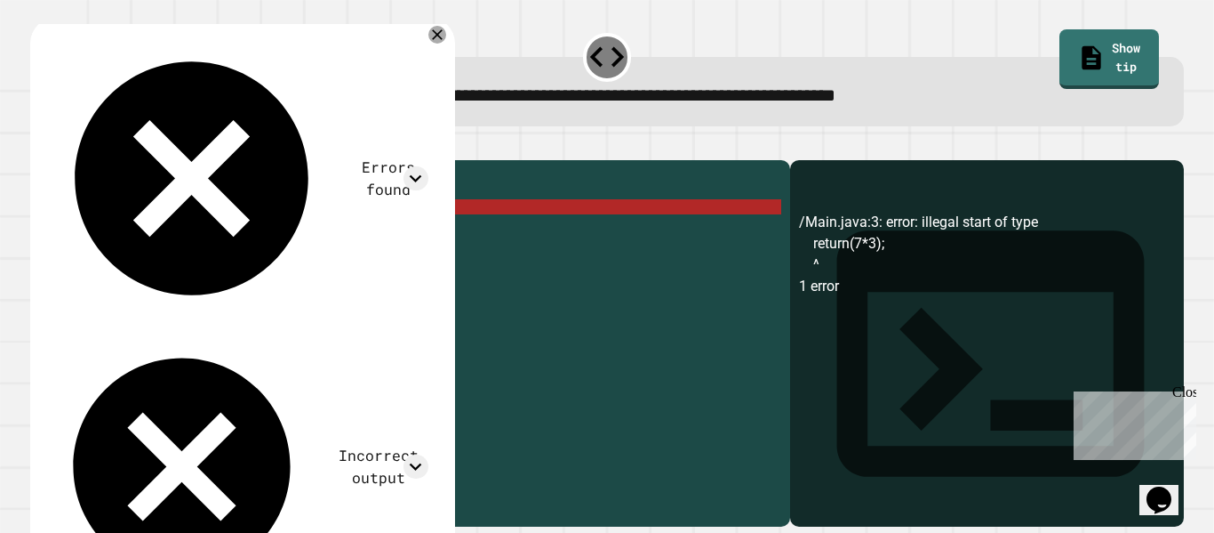
click at [103, 235] on div "public class Main { return ( 7 * 3 ) ; public static void main ( String [ ] arg…" at bounding box center [428, 335] width 708 height 333
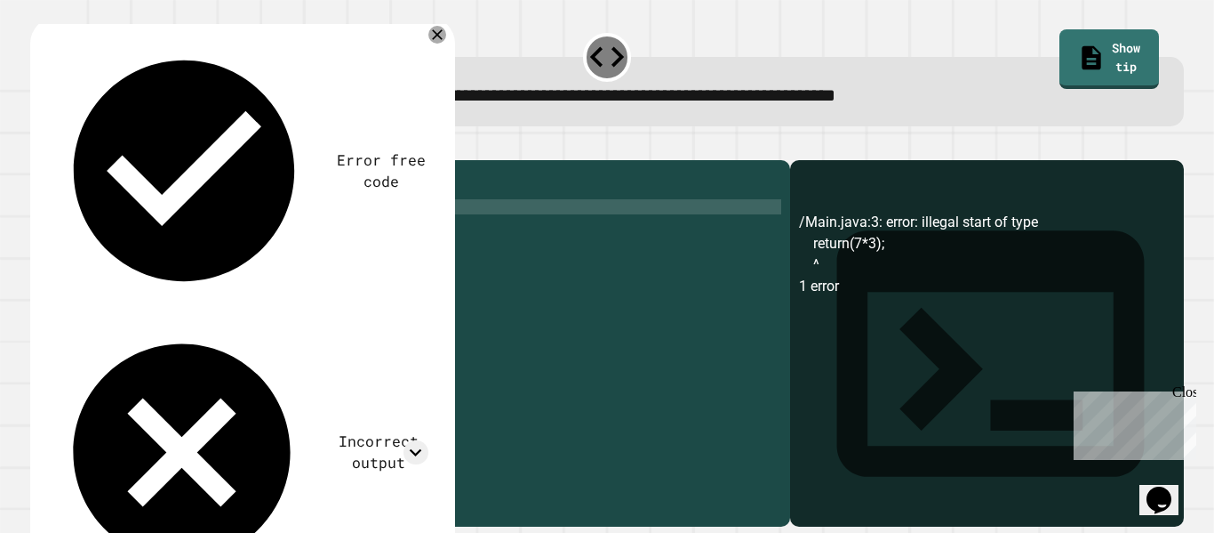
scroll to position [0, 21]
type textarea "**********"
click at [55, 162] on icon "button" at bounding box center [51, 156] width 10 height 12
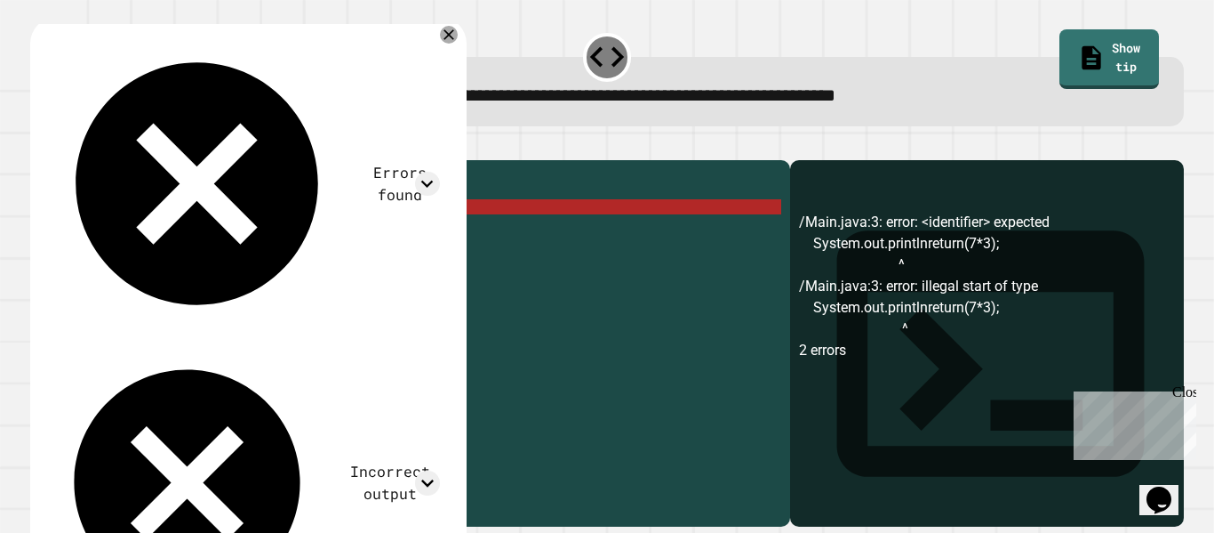
click at [3, 325] on div "**********" at bounding box center [607, 266] width 1214 height 533
click at [4, 324] on div "**********" at bounding box center [607, 266] width 1214 height 533
click at [4, 325] on div "**********" at bounding box center [607, 266] width 1214 height 533
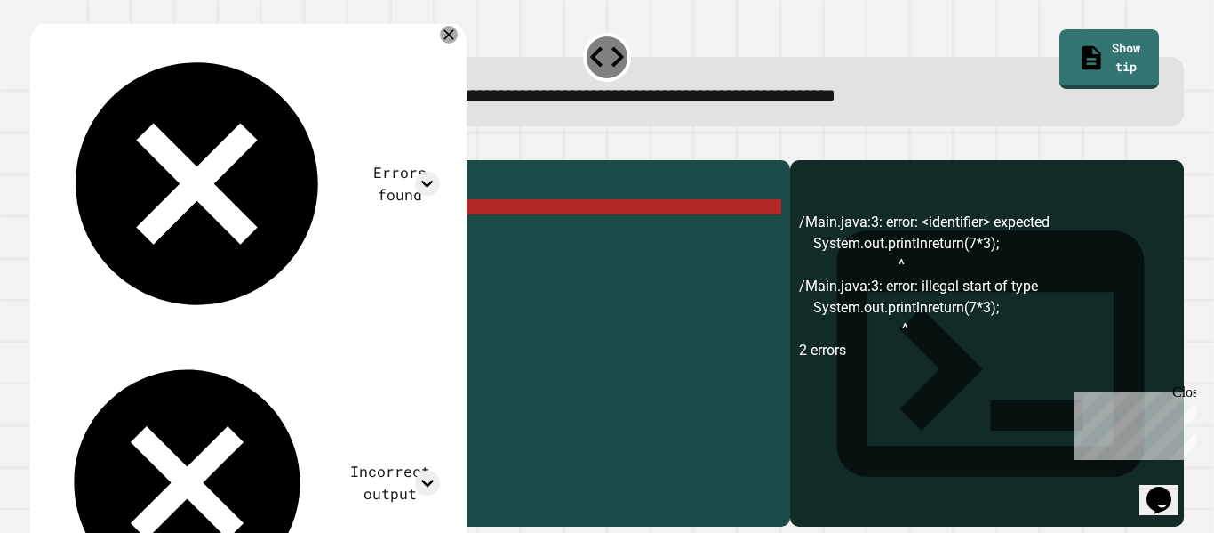
click at [4, 325] on div "**********" at bounding box center [607, 266] width 1214 height 533
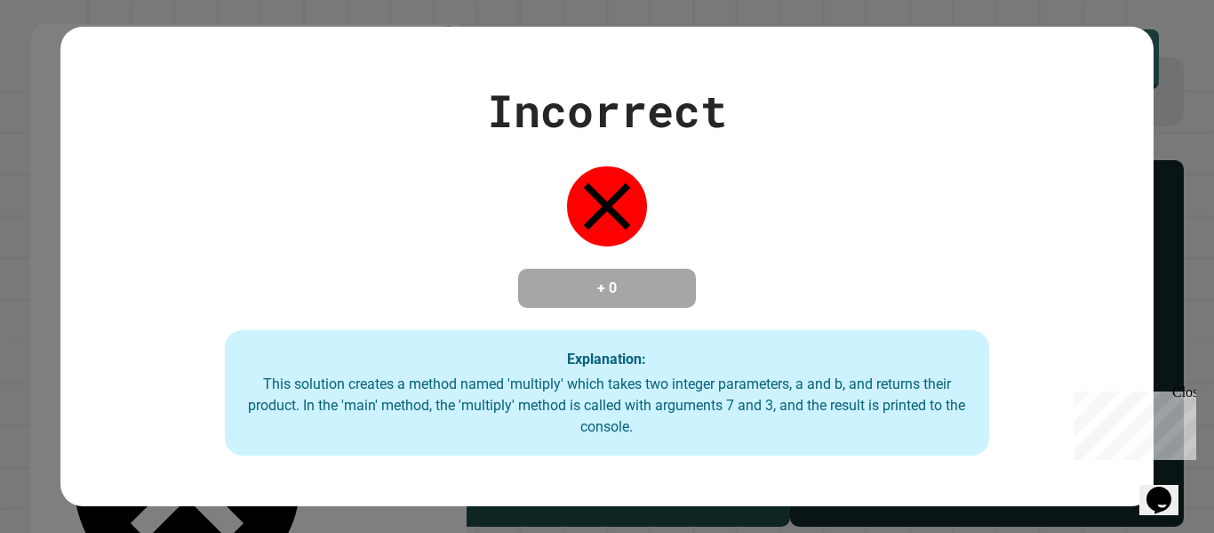
click at [4, 325] on div "Incorrect + 0 Explanation: This solution creates a method named 'multiply' whic…" at bounding box center [607, 266] width 1214 height 533
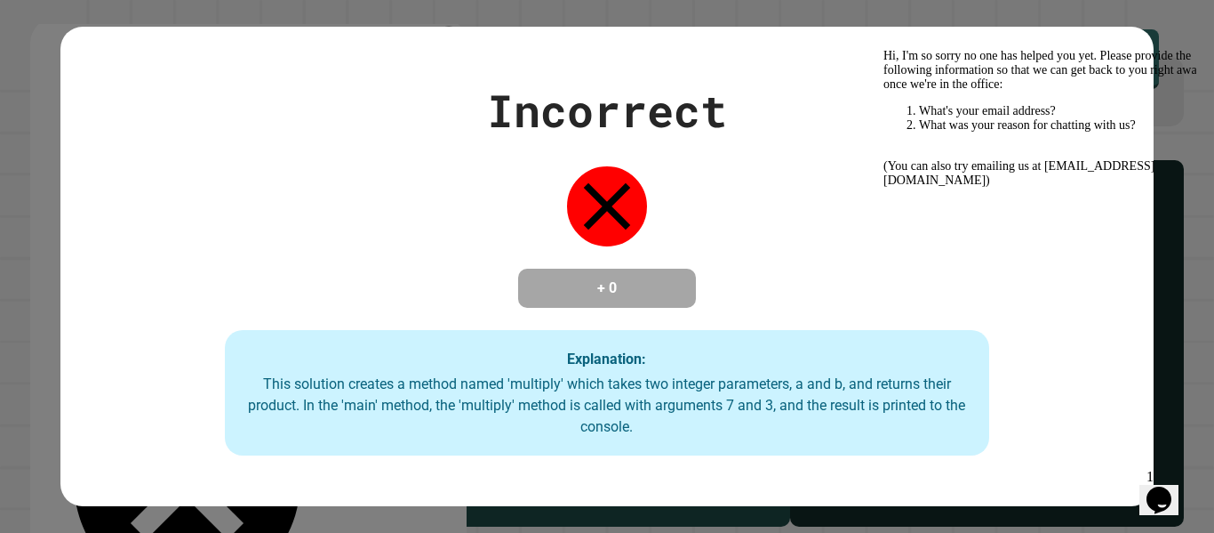
click at [685, 172] on div "Incorrect + 0 Explanation: This solution creates a method named 'multiply' whic…" at bounding box center [606, 266] width 1093 height 379
click at [1163, 49] on div at bounding box center [1044, 49] width 320 height 0
click at [884, 49] on icon "Chat attention grabber" at bounding box center [884, 49] width 0 height 0
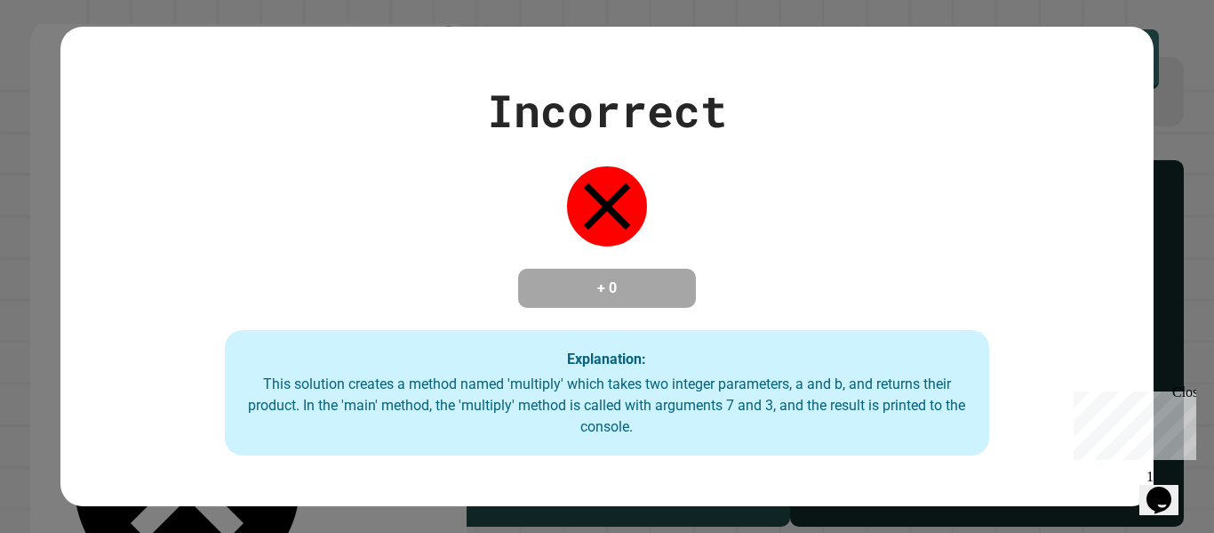
click at [743, 285] on div "Incorrect + 0 Explanation: This solution creates a method named 'multiply' whic…" at bounding box center [606, 266] width 1093 height 379
